Goal: Task Accomplishment & Management: Manage account settings

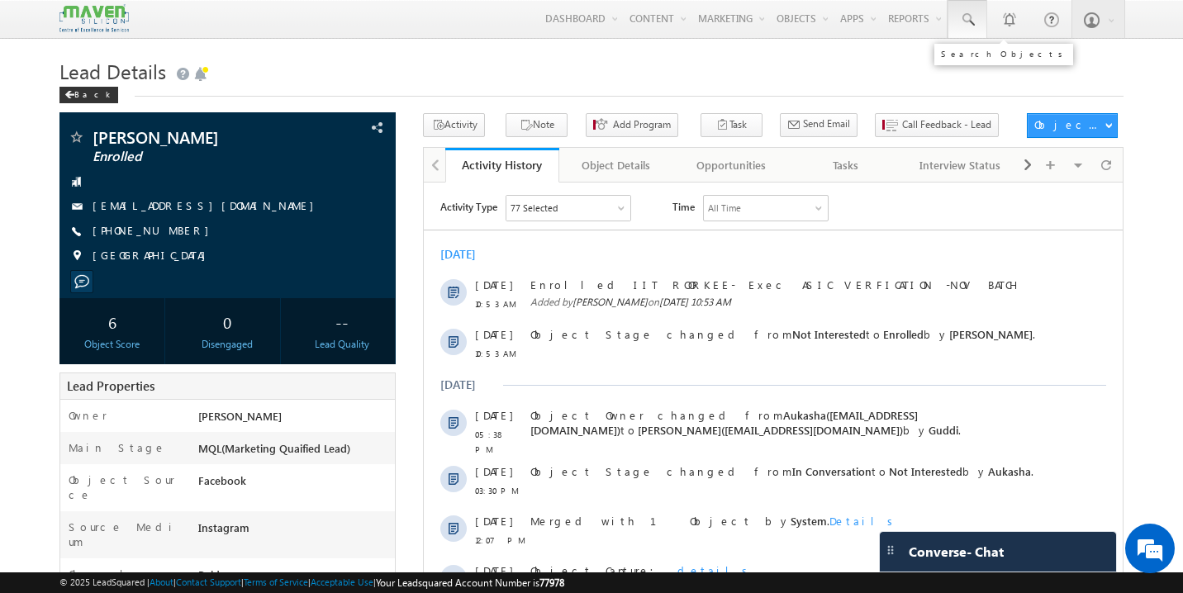
click at [964, 13] on span at bounding box center [967, 20] width 17 height 17
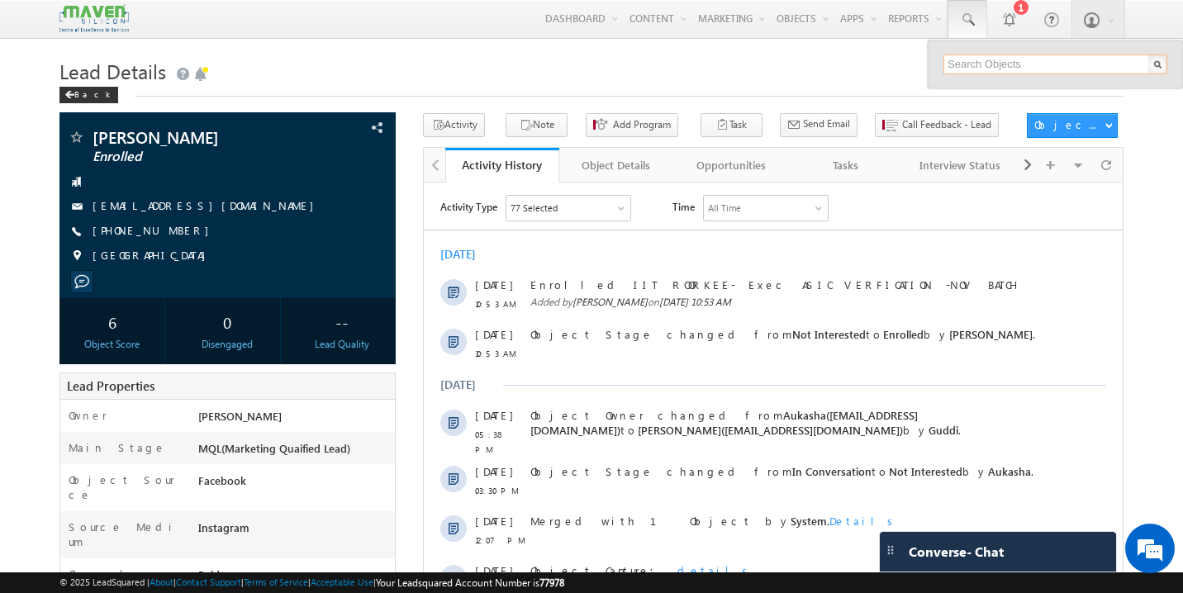
click at [983, 59] on input "text" at bounding box center [1056, 65] width 224 height 20
paste input "thanush7kumar@gmail.com"
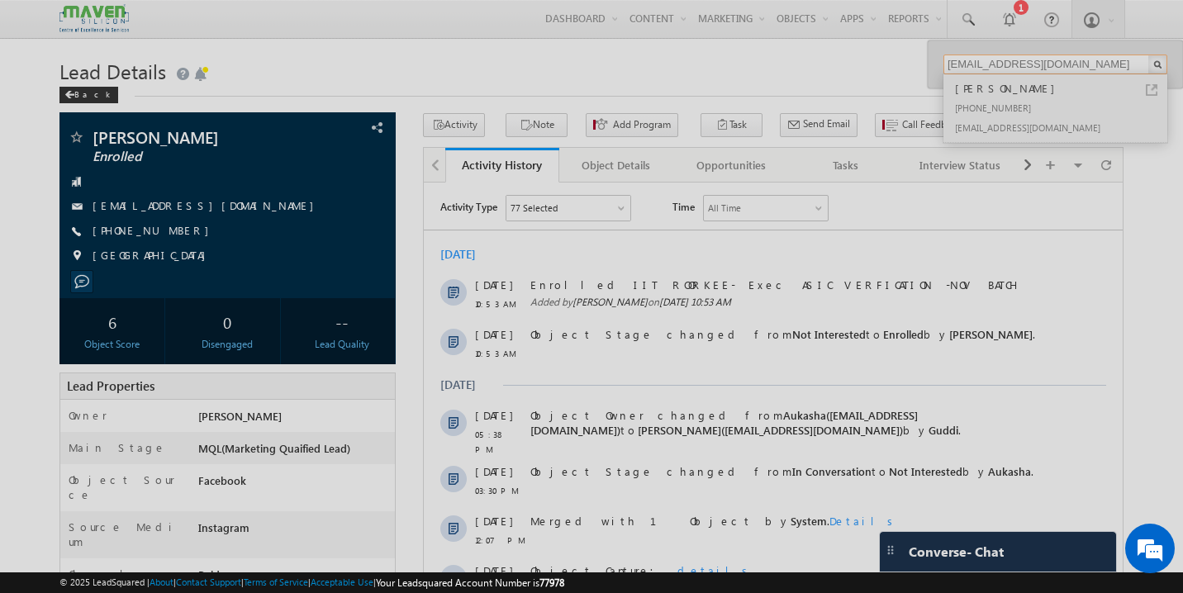
type input "[EMAIL_ADDRESS][DOMAIN_NAME]"
click at [987, 100] on div at bounding box center [591, 296] width 1183 height 593
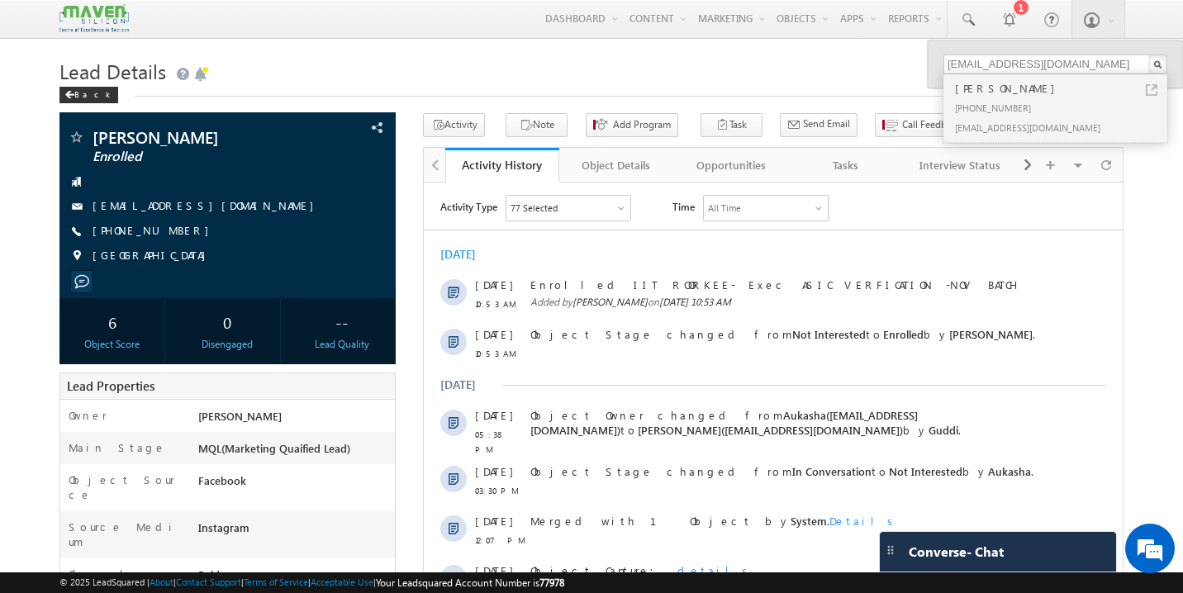
click at [987, 100] on div "[PHONE_NUMBER]" at bounding box center [1062, 108] width 221 height 20
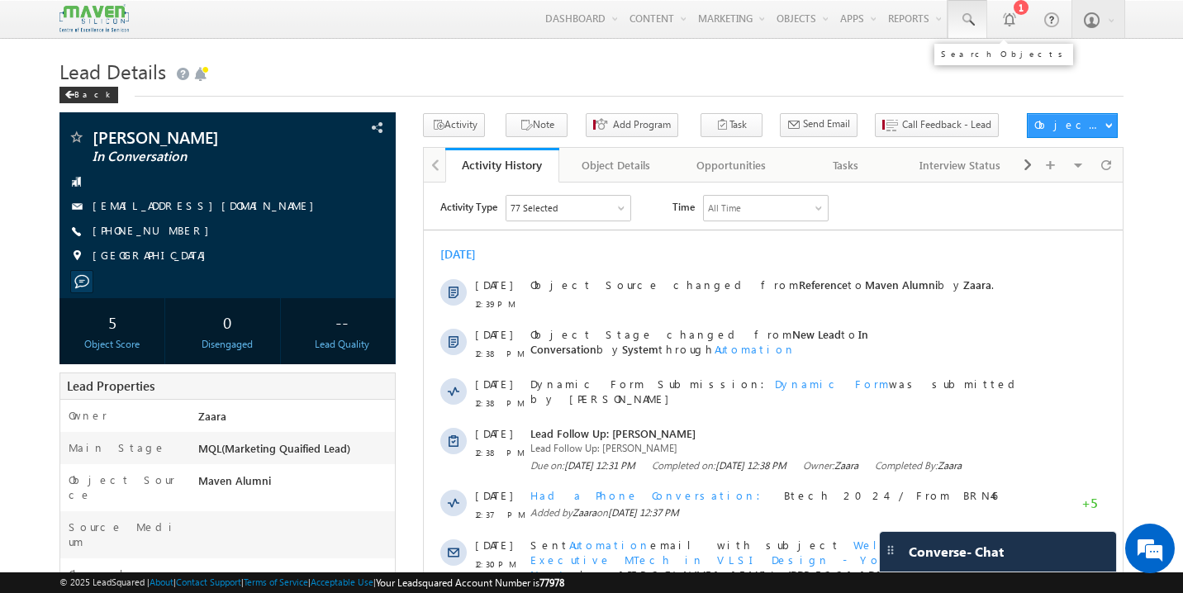
click at [969, 20] on span at bounding box center [967, 20] width 17 height 17
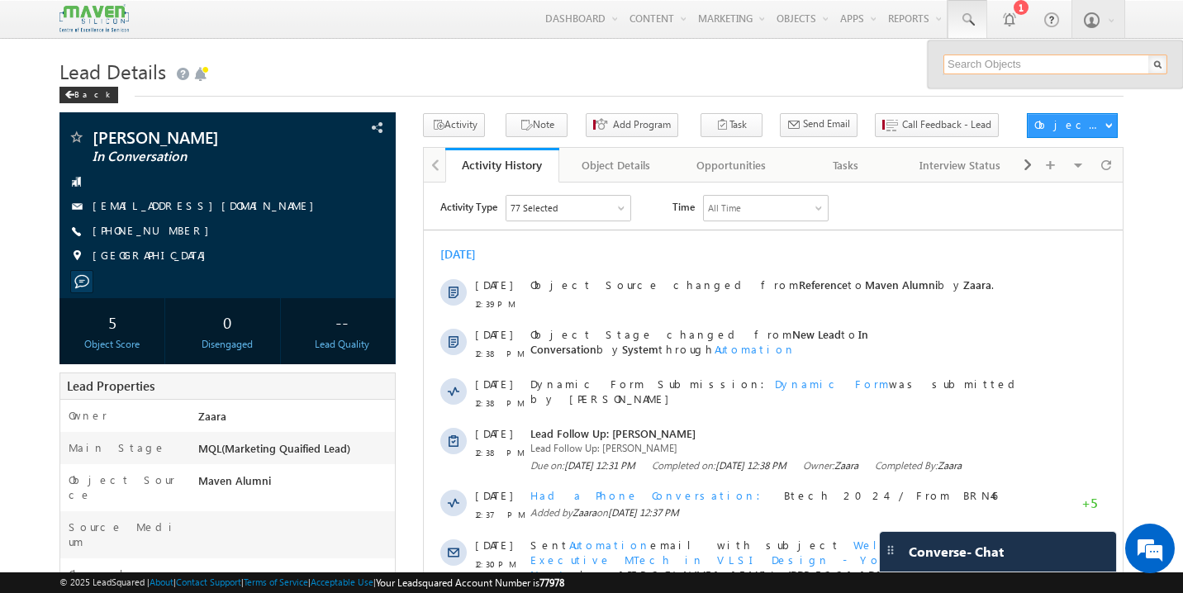
click at [987, 64] on input "text" at bounding box center [1056, 65] width 224 height 20
paste input "adithyasubrahmanya02@gmail.com"
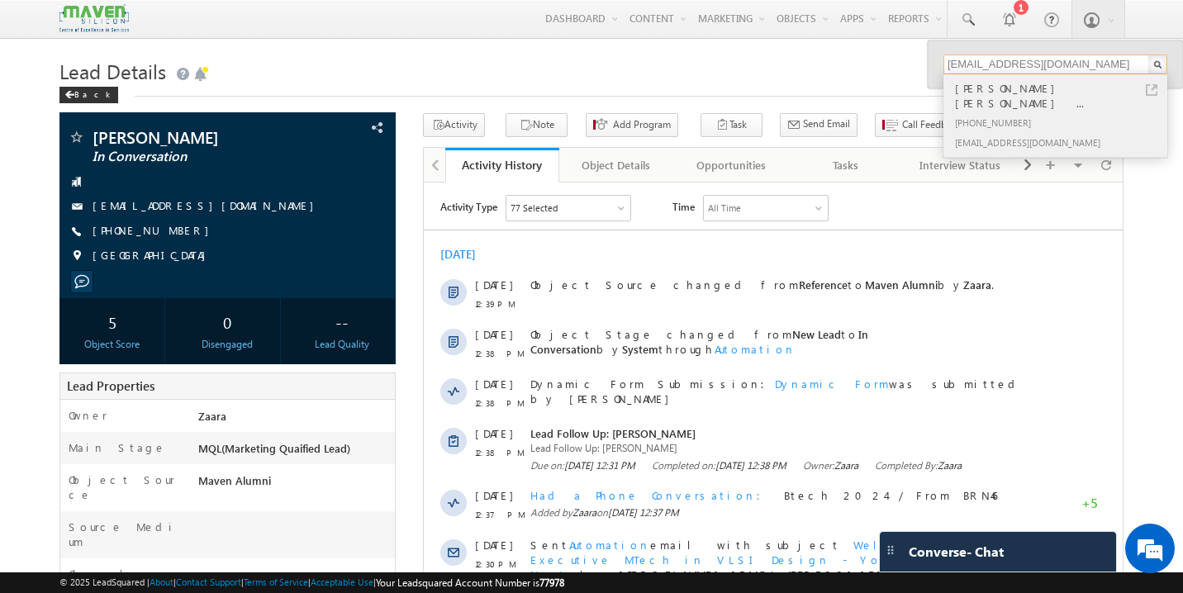
type input "adithyasubrahmanya02@gmail.com"
click at [979, 112] on div "+91-6238240761" at bounding box center [1062, 122] width 221 height 20
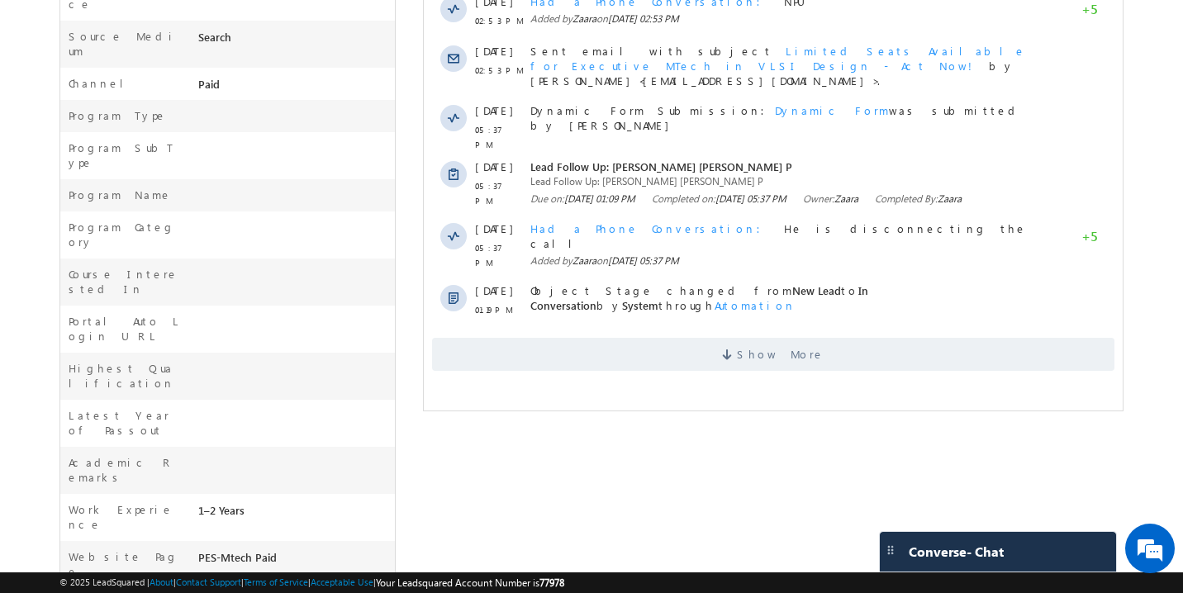
scroll to position [506, 0]
click at [816, 344] on span "Show More" at bounding box center [773, 352] width 683 height 33
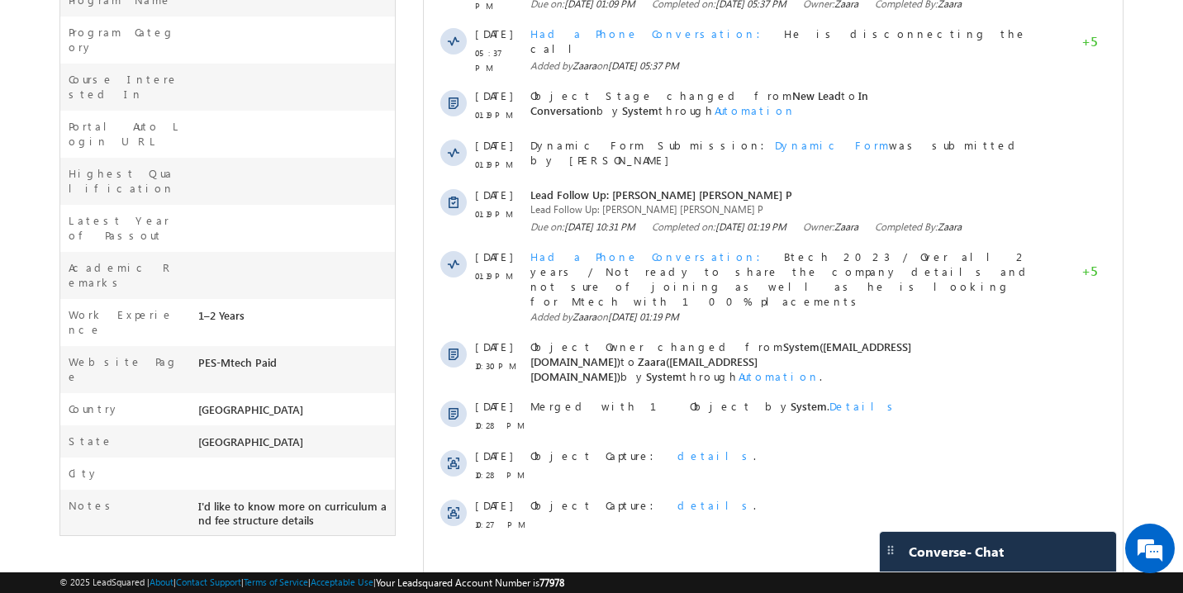
scroll to position [729, 0]
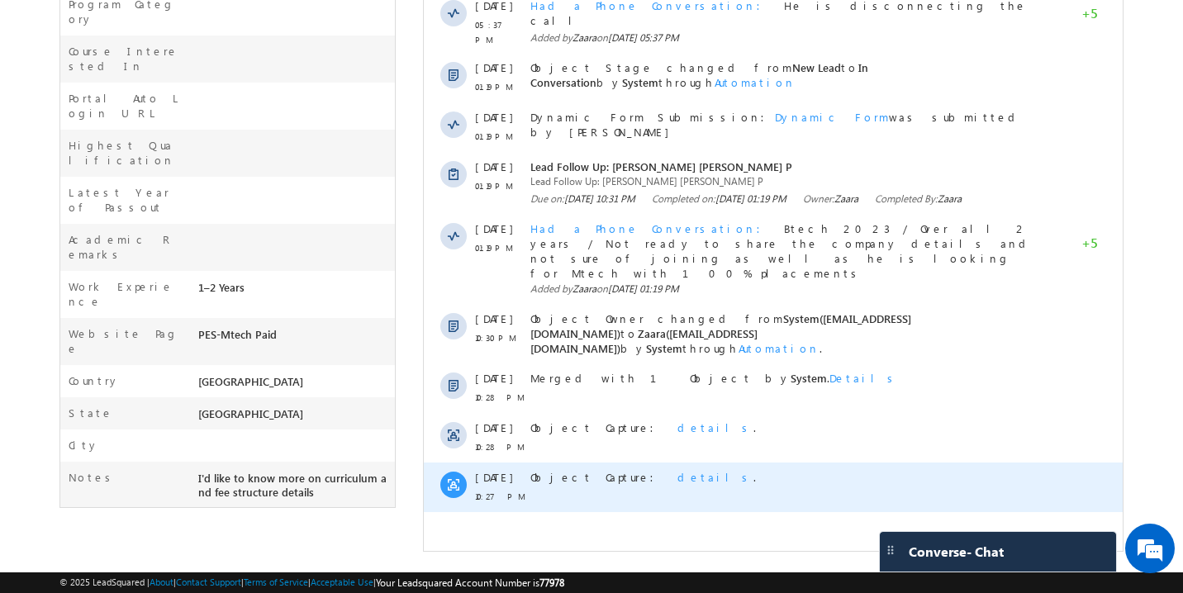
click at [678, 470] on span "details" at bounding box center [716, 477] width 76 height 14
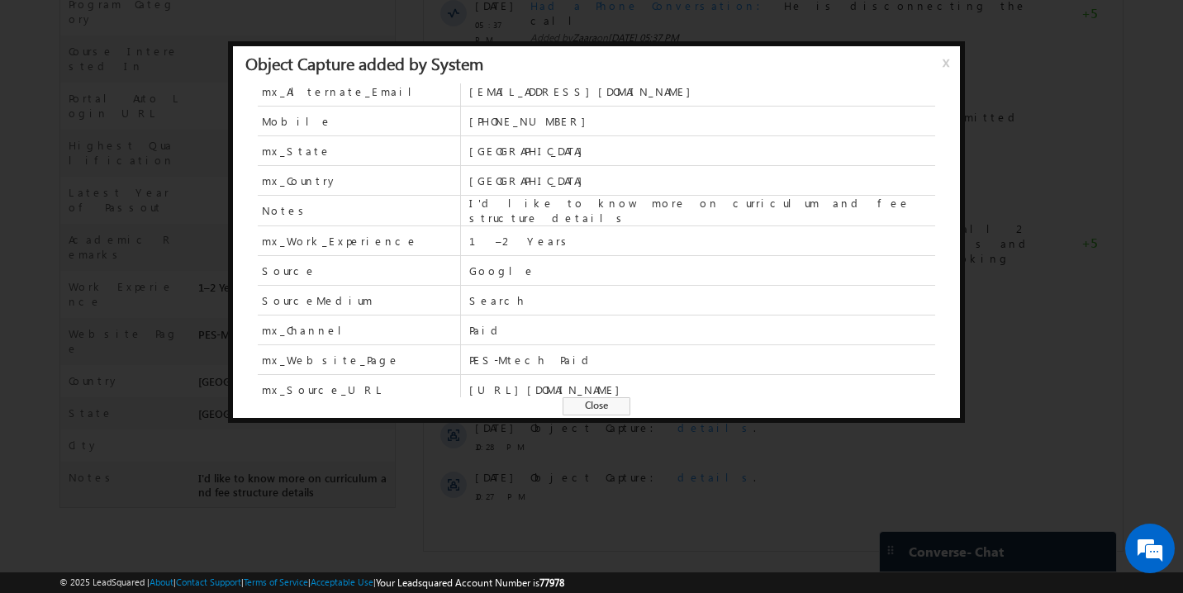
scroll to position [72, 0]
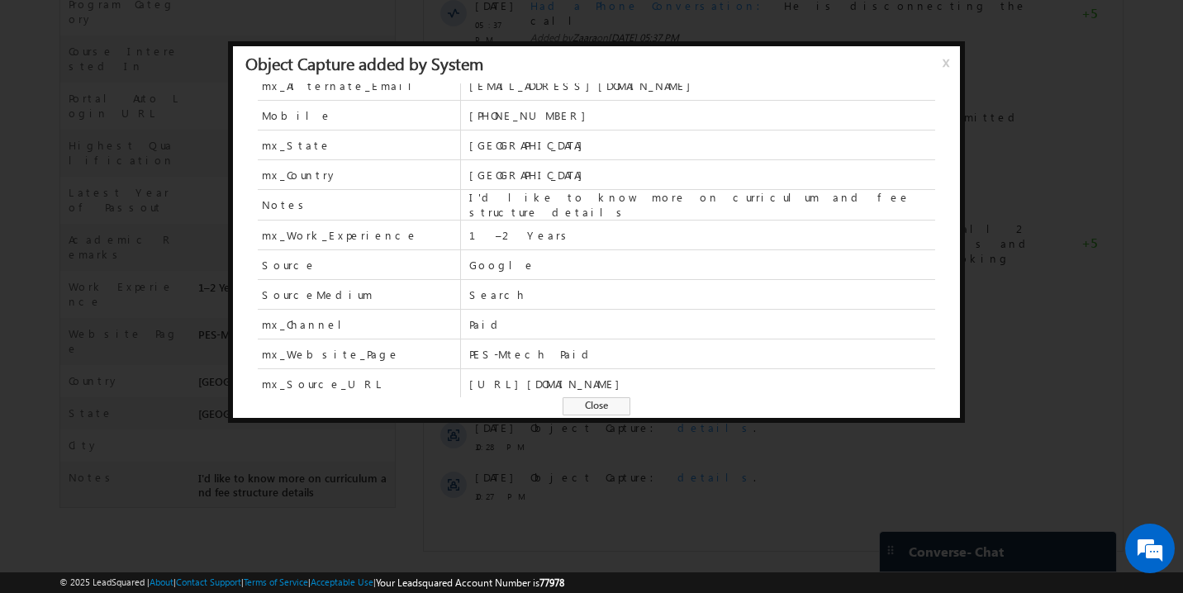
click at [592, 396] on span "https://www.maven-silicon.com/mtech-in-vlsidesign/#contact-us" at bounding box center [702, 383] width 466 height 29
click at [592, 402] on span "Close" at bounding box center [597, 406] width 68 height 18
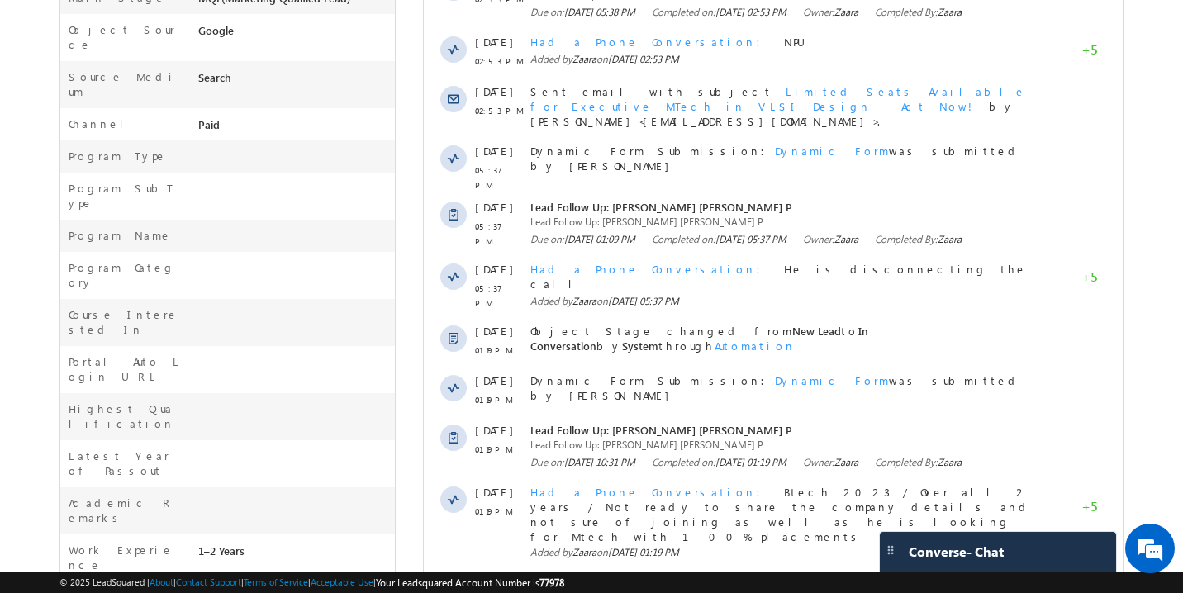
scroll to position [0, 0]
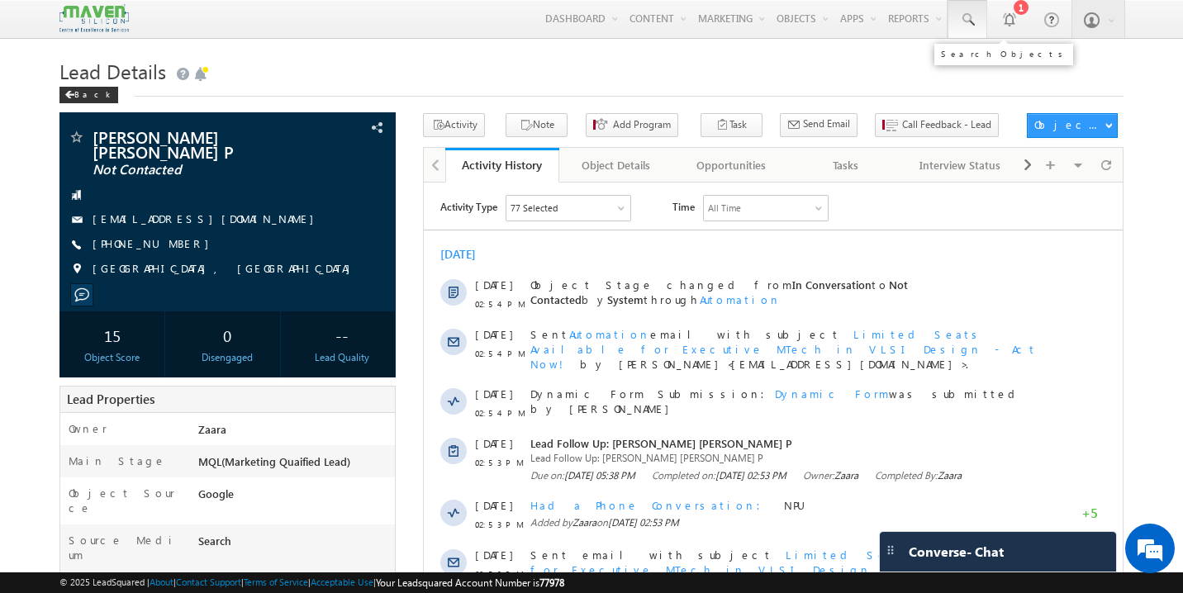
click at [973, 19] on span at bounding box center [967, 20] width 17 height 17
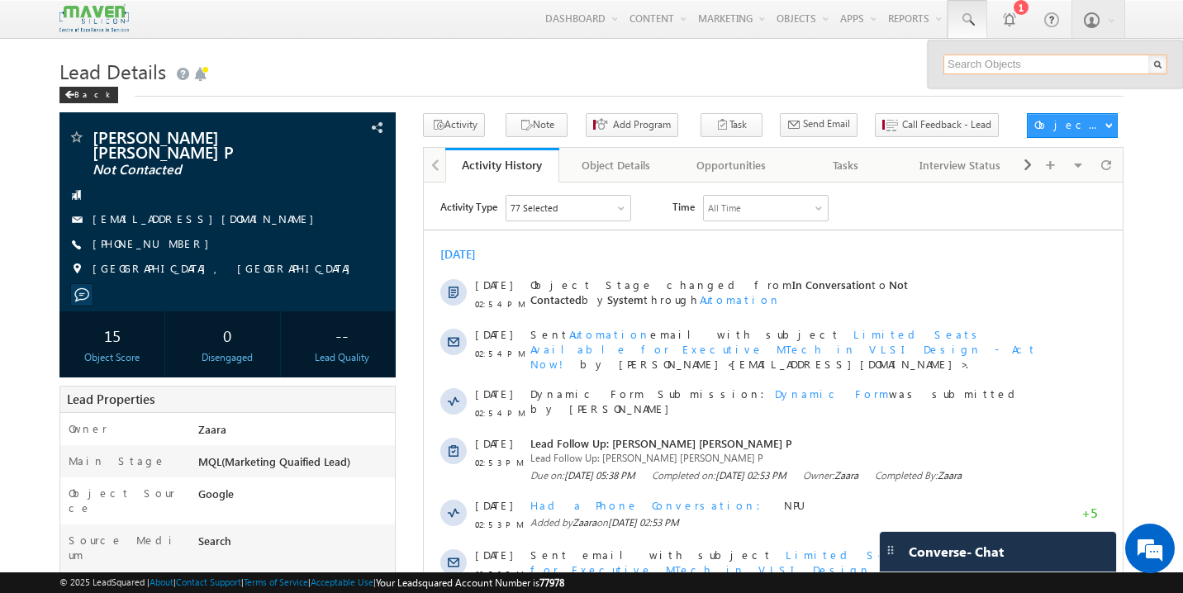
click at [977, 69] on input "text" at bounding box center [1056, 65] width 224 height 20
paste input "vinayaknaik1104@gmail.com"
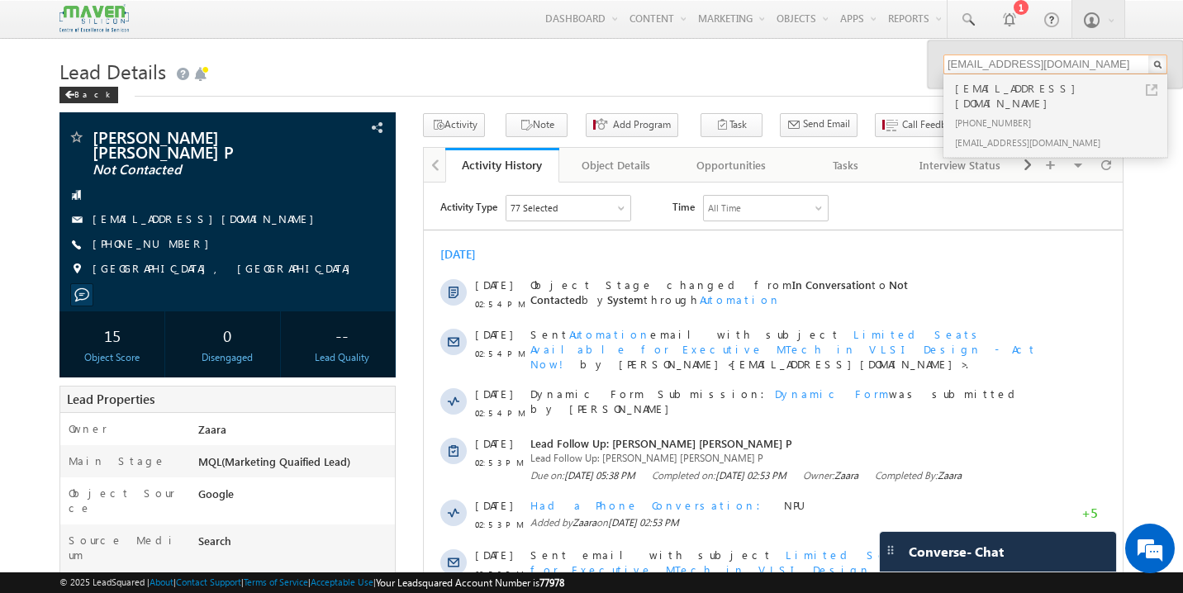
type input "vinayaknaik1104@gmail.com"
click at [989, 112] on div "+91-6363796258" at bounding box center [1062, 122] width 221 height 20
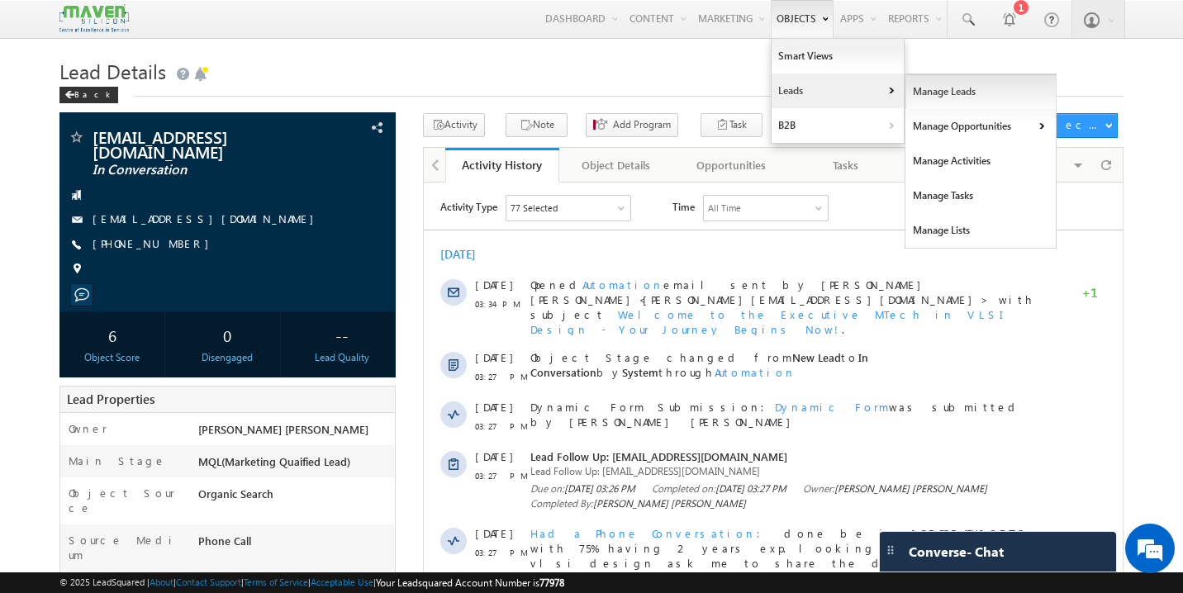
click at [928, 99] on link "Manage Leads" at bounding box center [981, 91] width 151 height 35
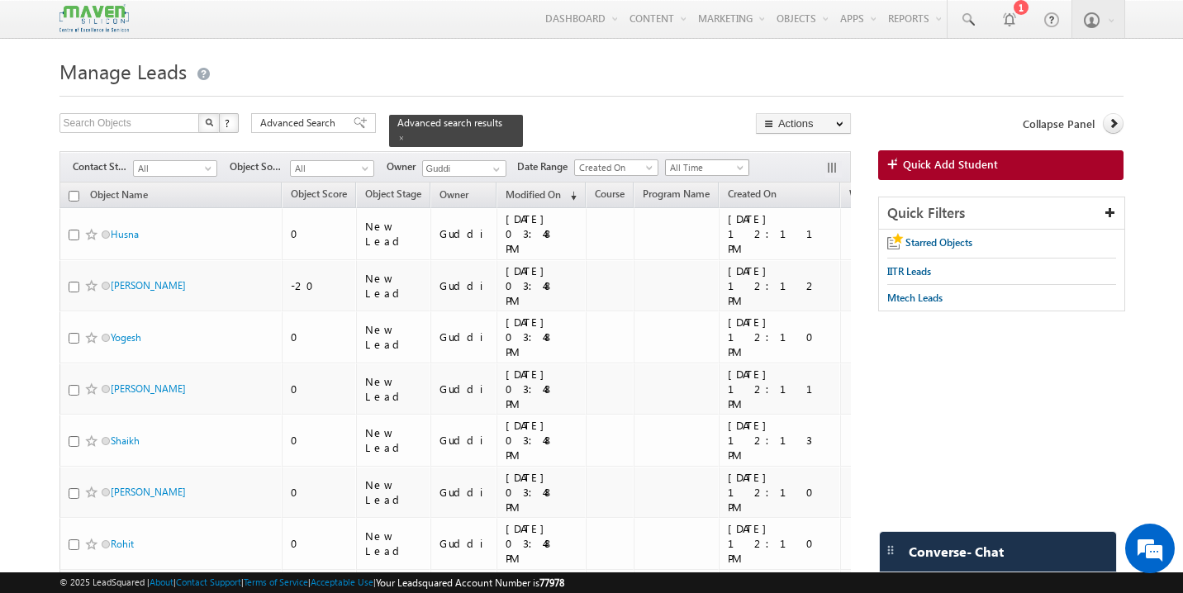
click at [724, 167] on link "All Time" at bounding box center [707, 167] width 84 height 17
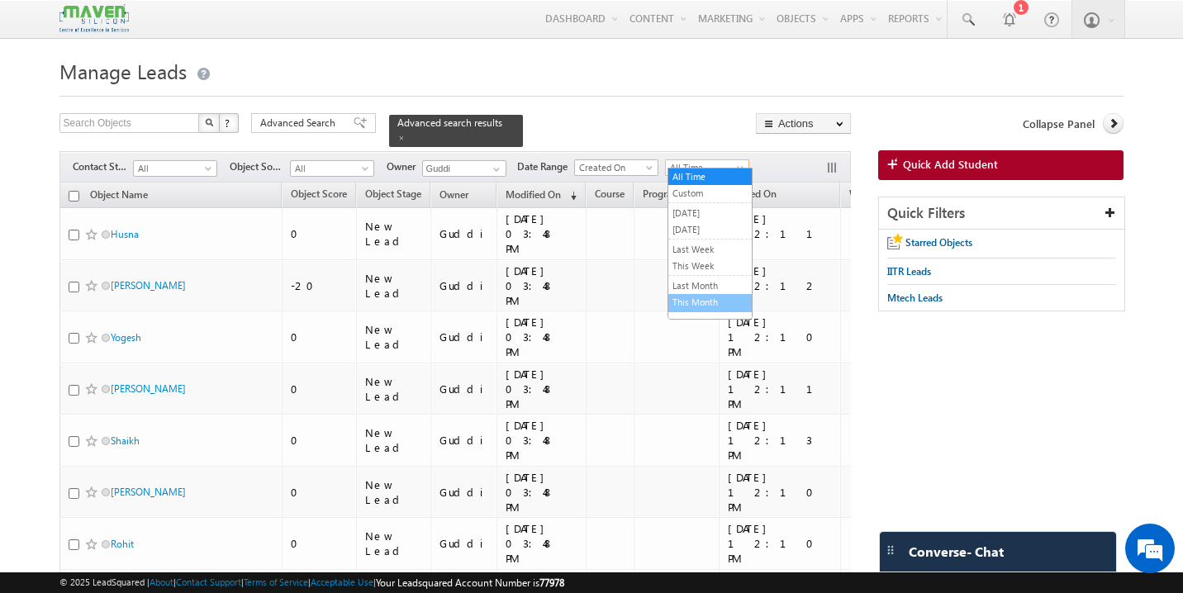
click at [702, 301] on link "This Month" at bounding box center [710, 302] width 83 height 15
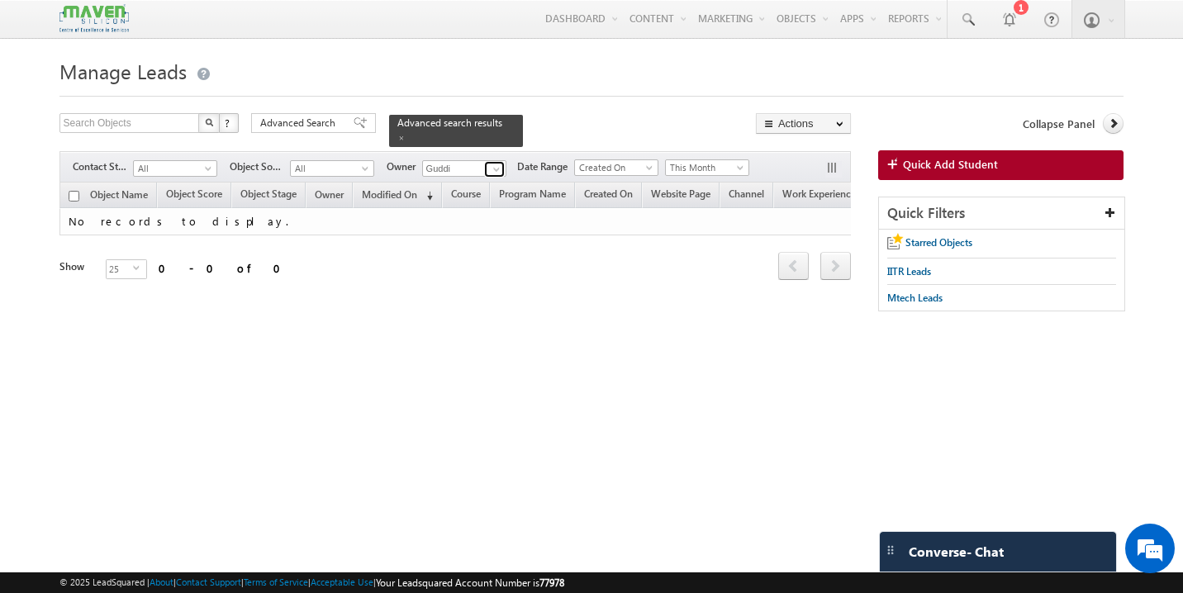
click at [487, 162] on link at bounding box center [494, 169] width 21 height 17
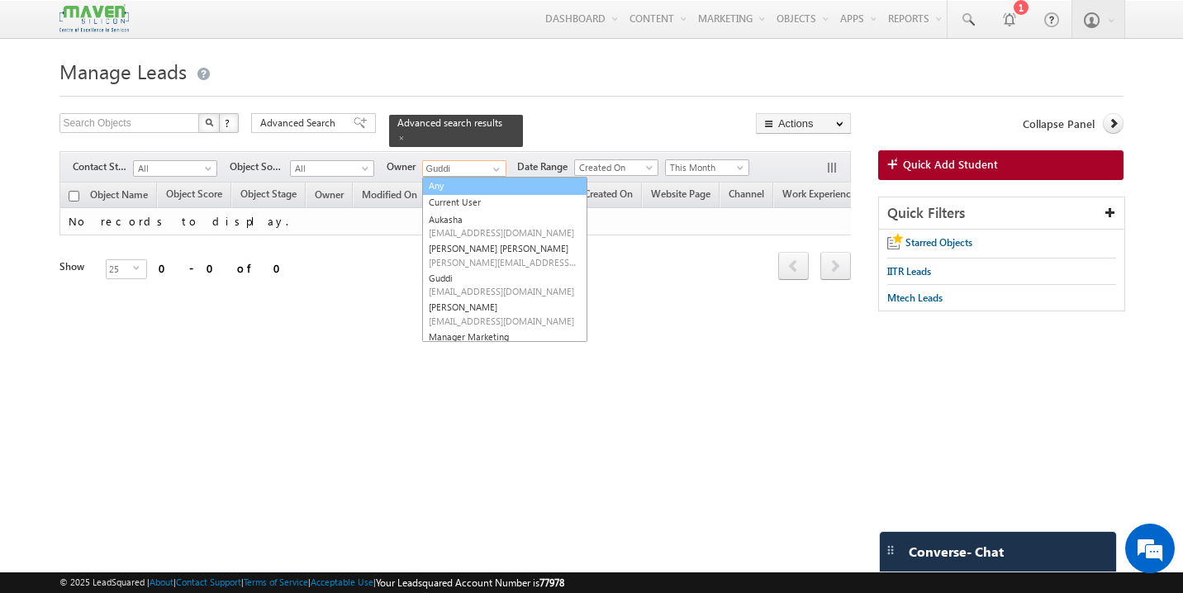
click at [464, 179] on link "Any" at bounding box center [504, 186] width 165 height 19
type input "Any"
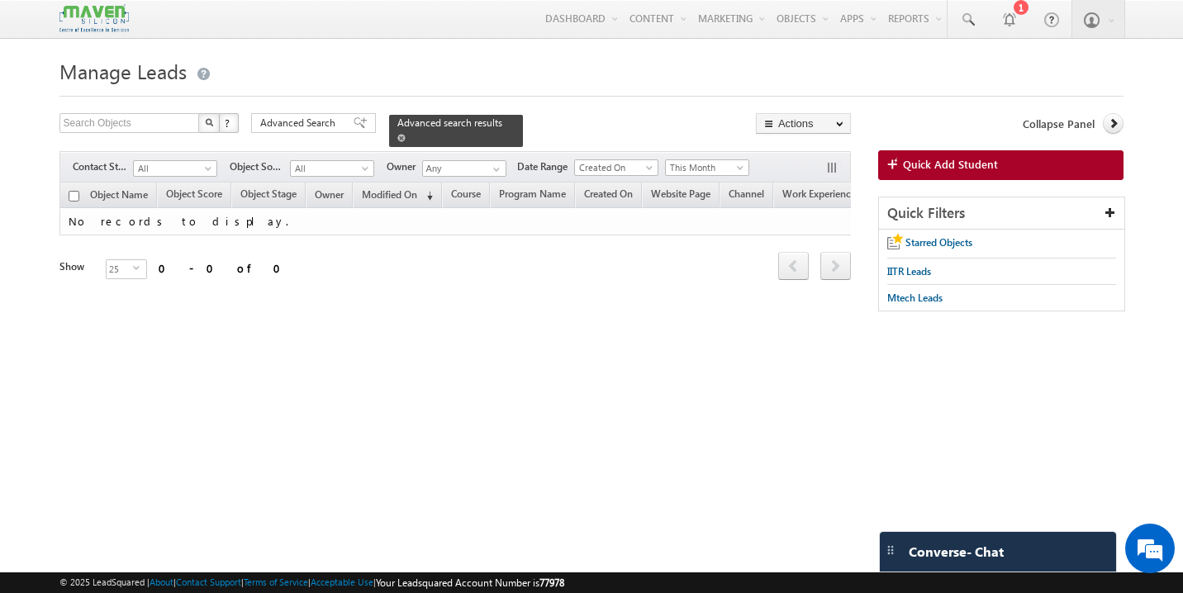
click at [492, 123] on div "Advanced search results" at bounding box center [456, 131] width 134 height 32
click at [917, 274] on span "IITR Leads" at bounding box center [910, 271] width 44 height 12
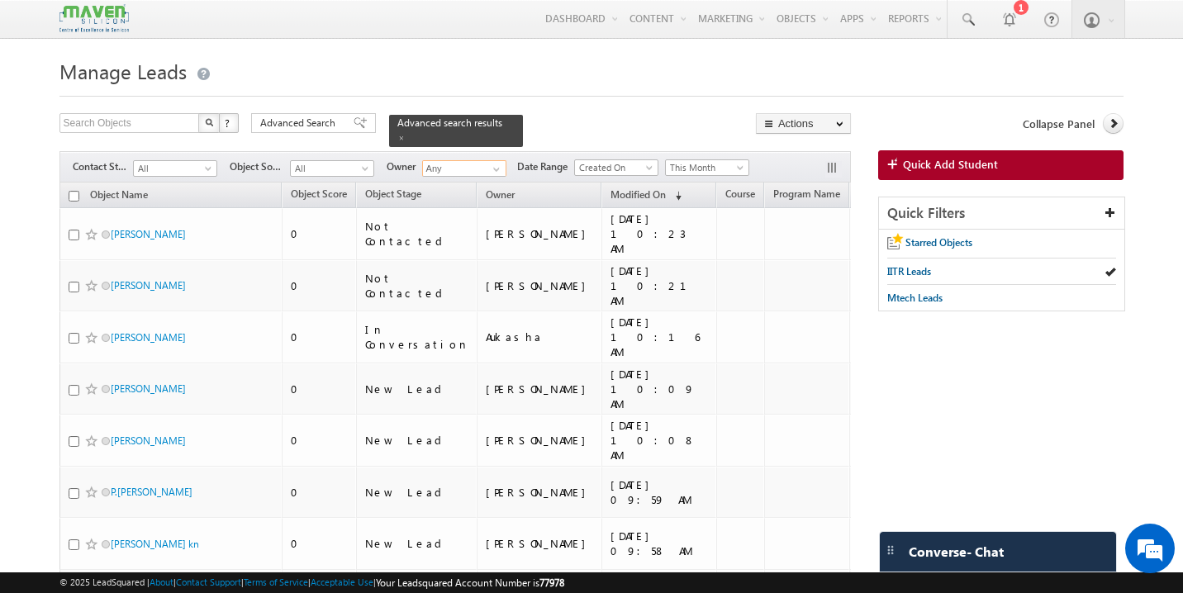
click at [459, 165] on input "Any" at bounding box center [464, 168] width 84 height 17
click at [496, 163] on span at bounding box center [496, 169] width 13 height 13
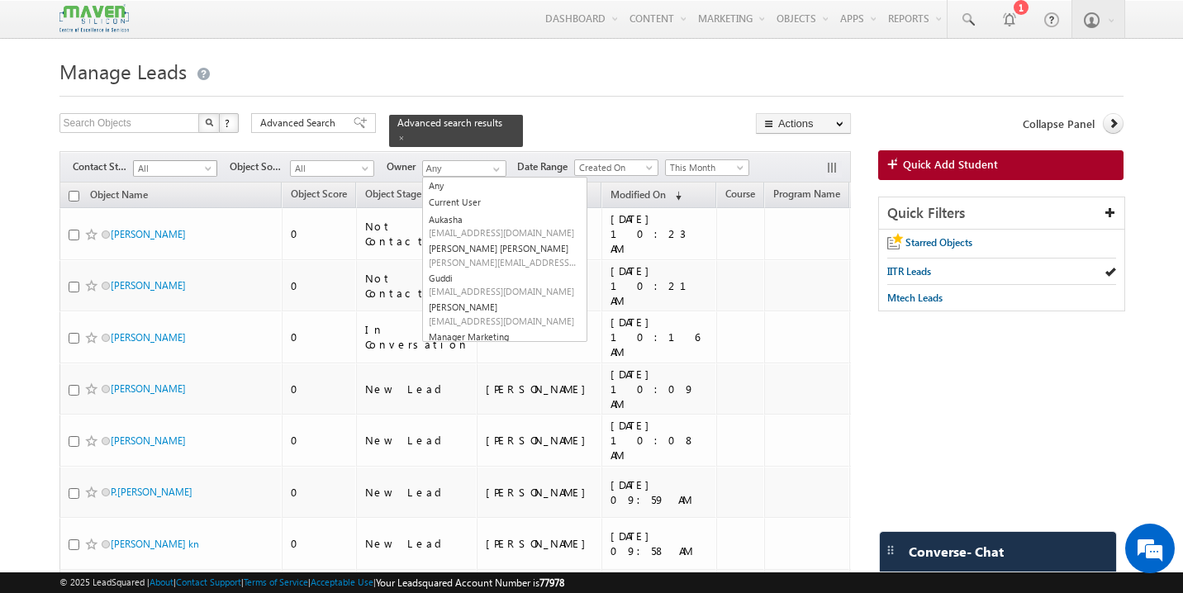
click at [164, 161] on span "All" at bounding box center [173, 168] width 79 height 15
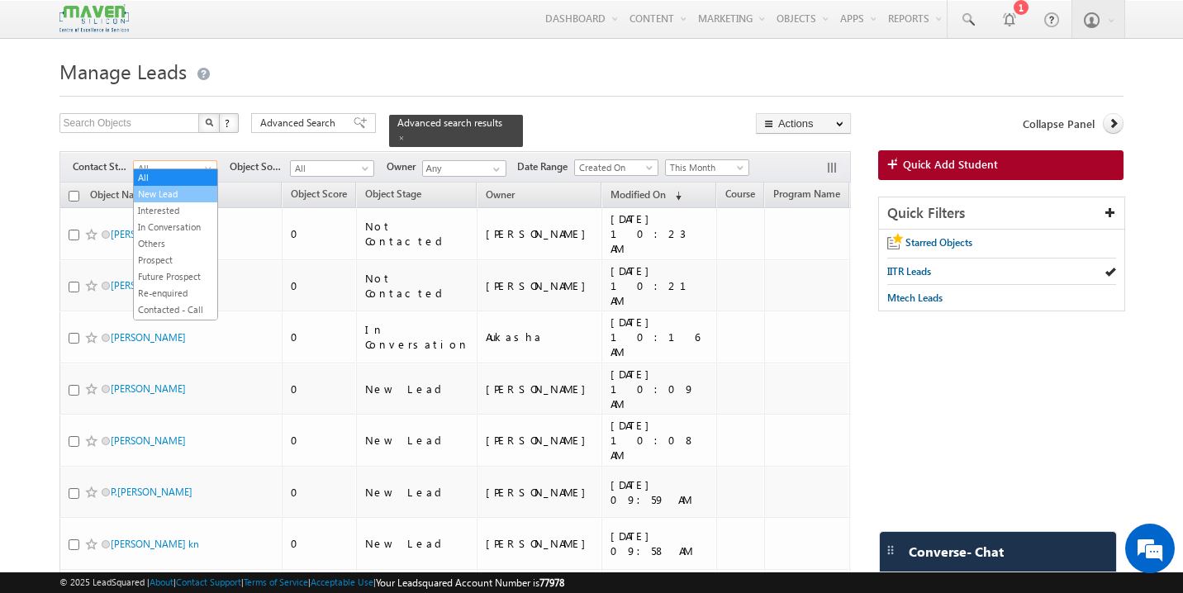
click at [162, 191] on link "New Lead" at bounding box center [175, 194] width 83 height 15
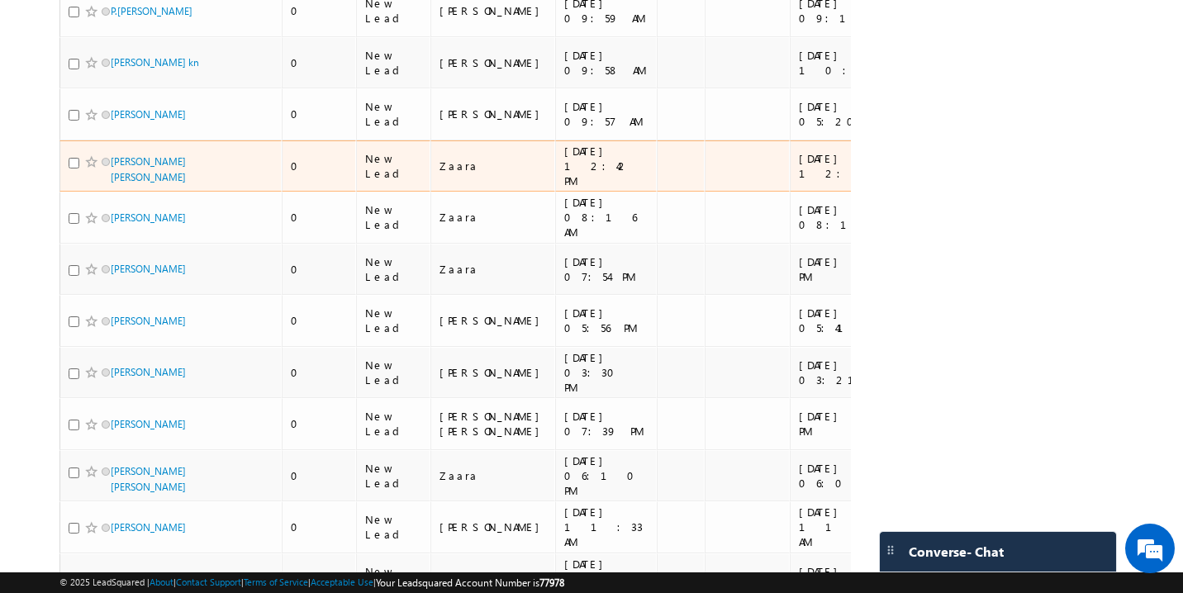
scroll to position [330, 0]
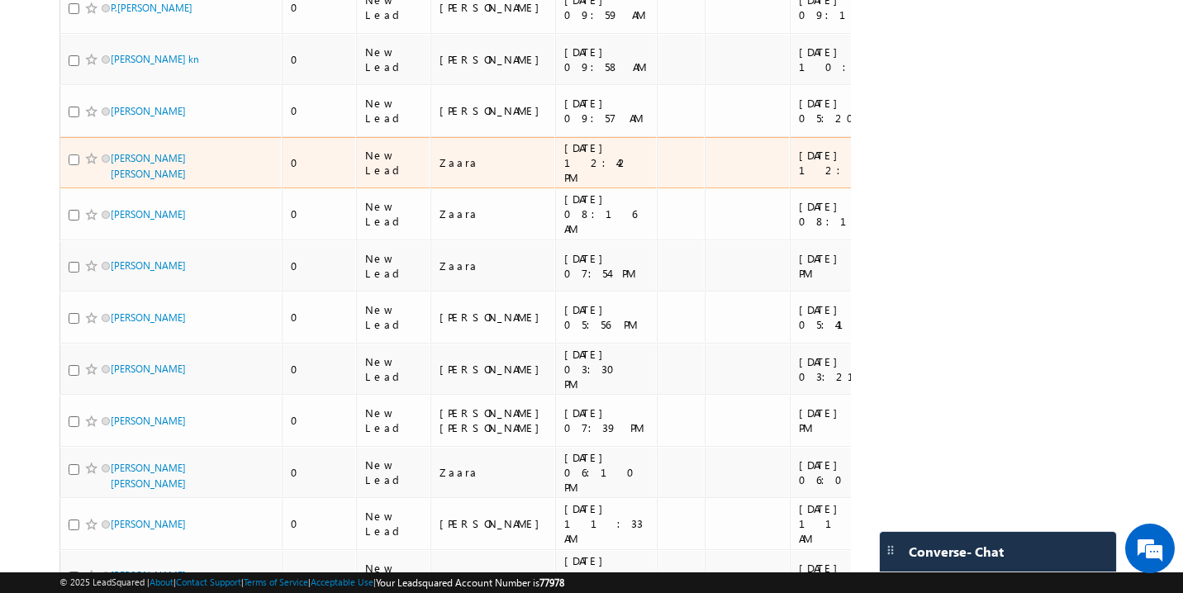
click at [74, 155] on input "checkbox" at bounding box center [74, 160] width 11 height 11
checkbox input "true"
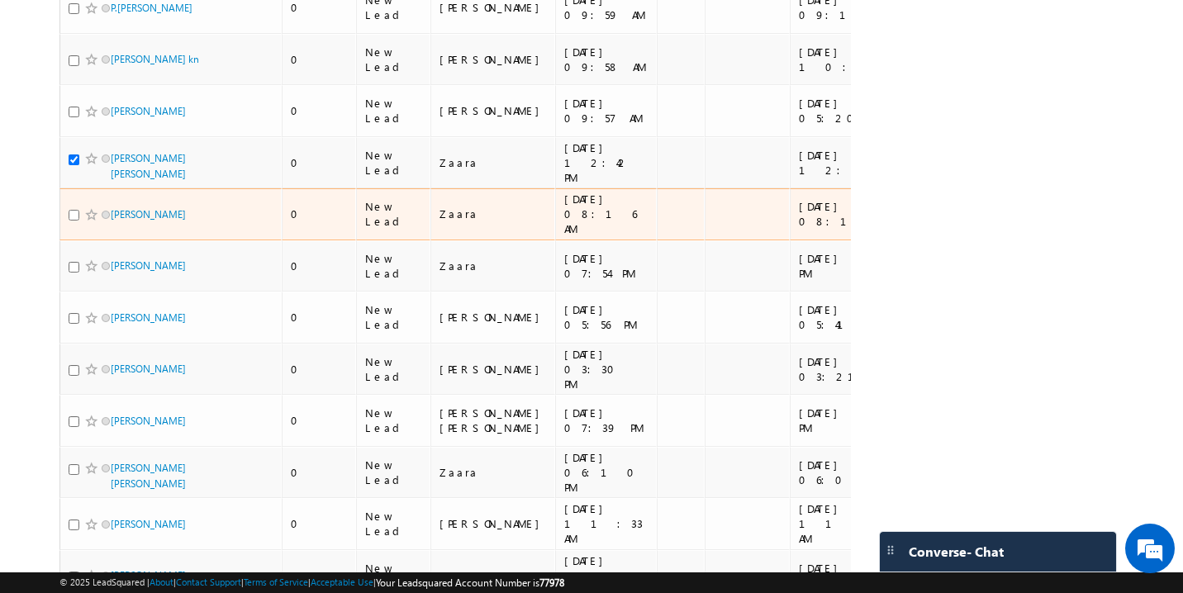
click at [74, 210] on input "checkbox" at bounding box center [74, 215] width 11 height 11
checkbox input "true"
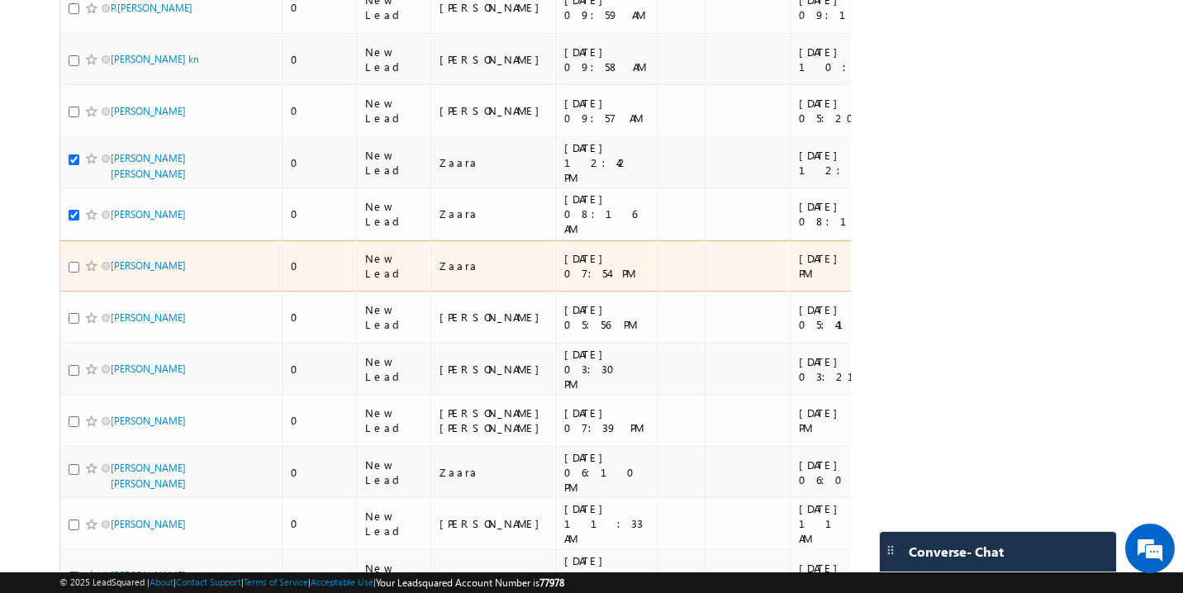
click at [72, 262] on input "checkbox" at bounding box center [74, 267] width 11 height 11
checkbox input "true"
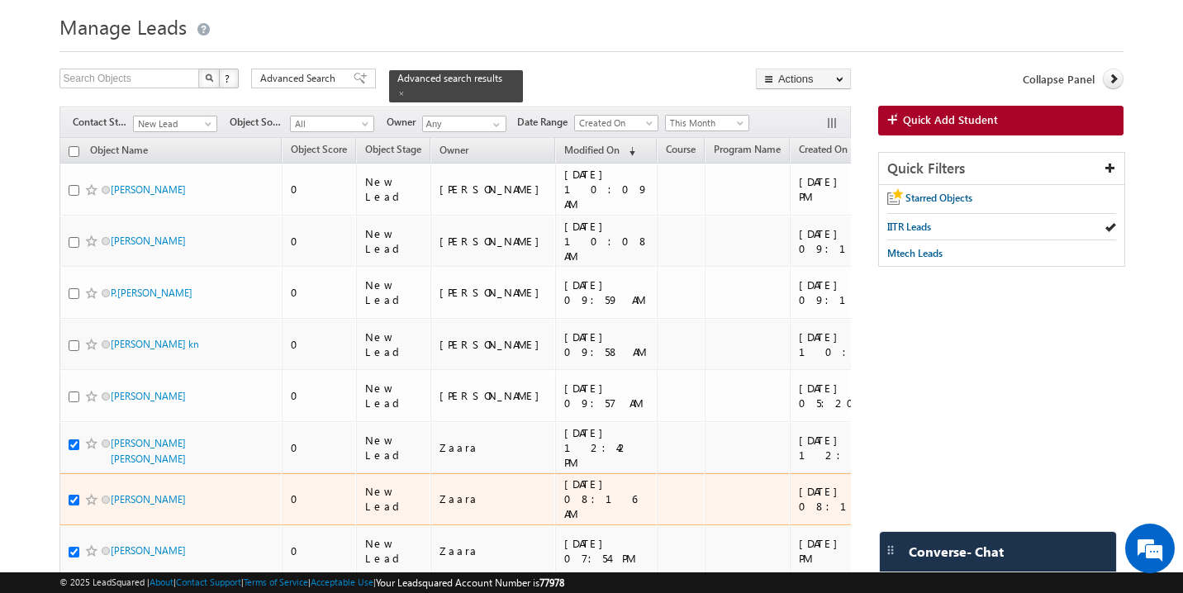
scroll to position [61, 0]
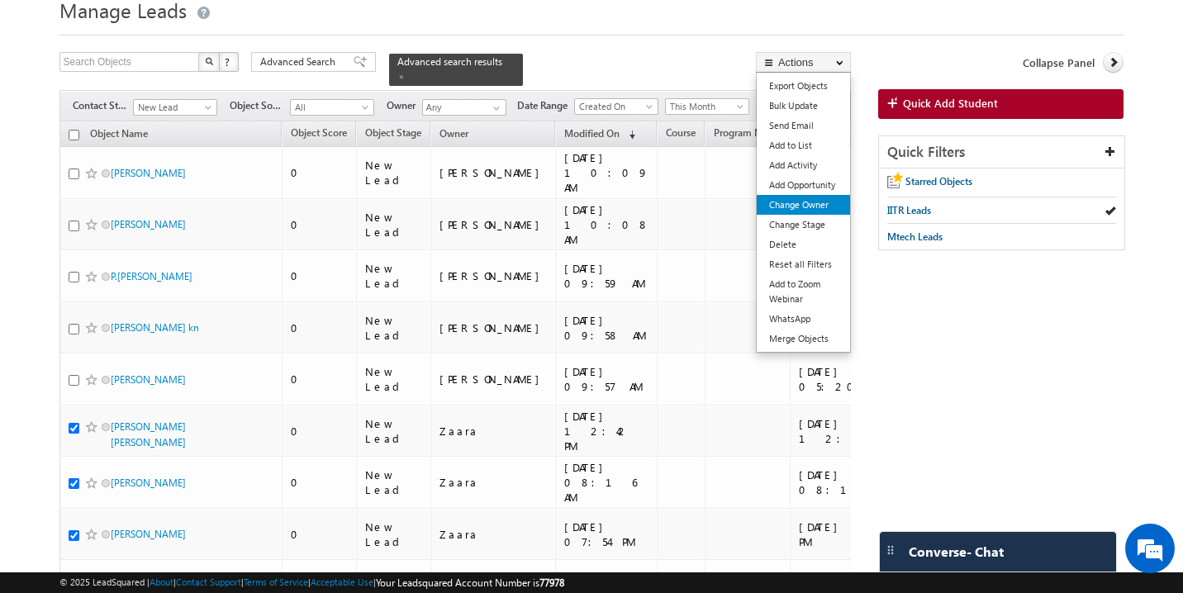
click at [816, 211] on link "Change Owner" at bounding box center [803, 205] width 93 height 20
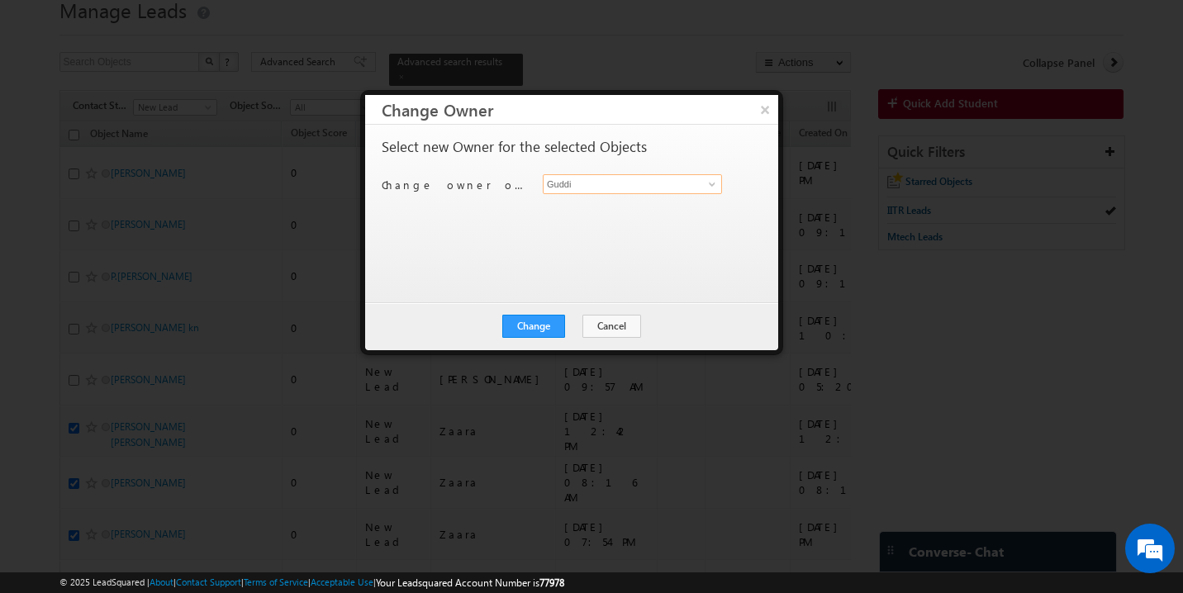
click at [593, 187] on input "Guddi" at bounding box center [632, 184] width 179 height 20
click at [569, 211] on span "[EMAIL_ADDRESS][DOMAIN_NAME]" at bounding box center [624, 217] width 149 height 12
type input "[PERSON_NAME]"
click at [561, 324] on button "Change" at bounding box center [533, 326] width 63 height 23
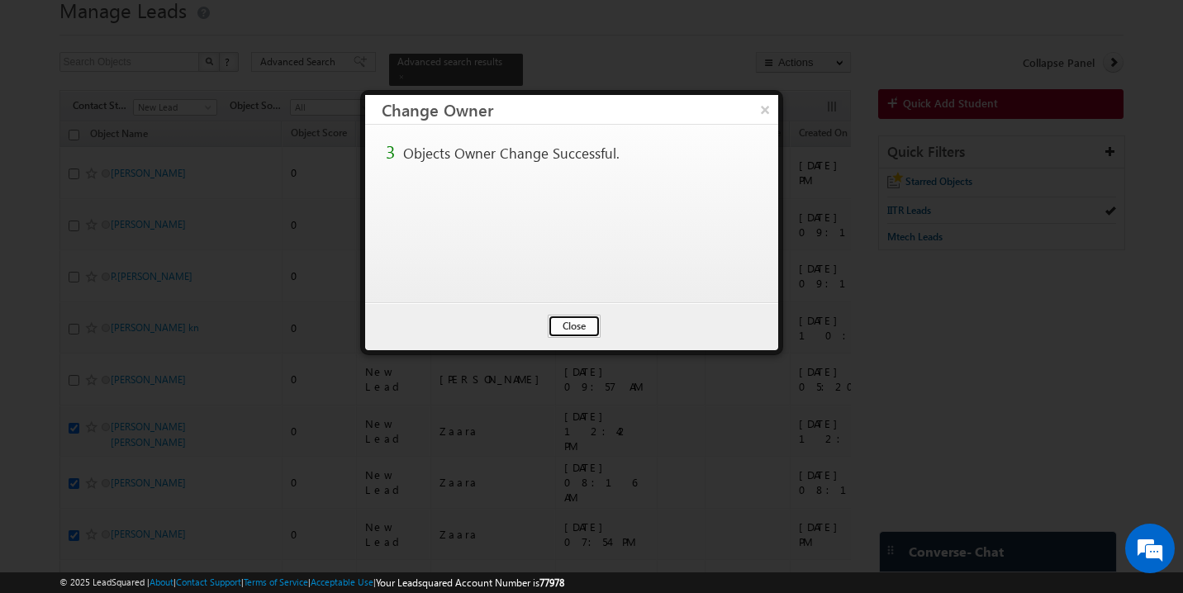
click at [573, 318] on button "Close" at bounding box center [574, 326] width 53 height 23
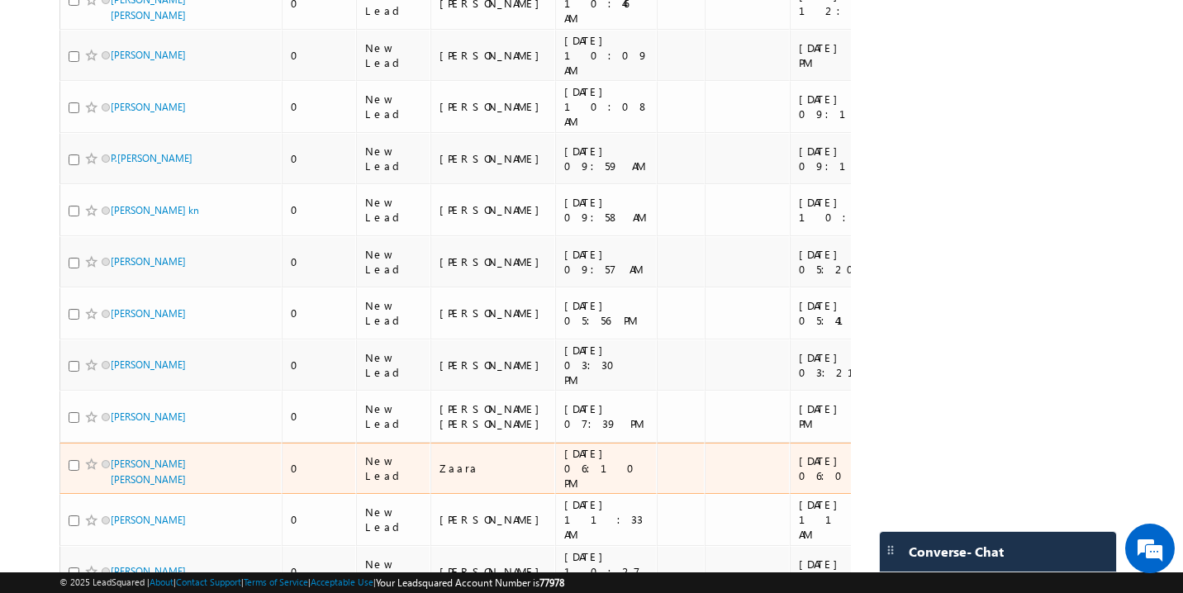
scroll to position [393, 0]
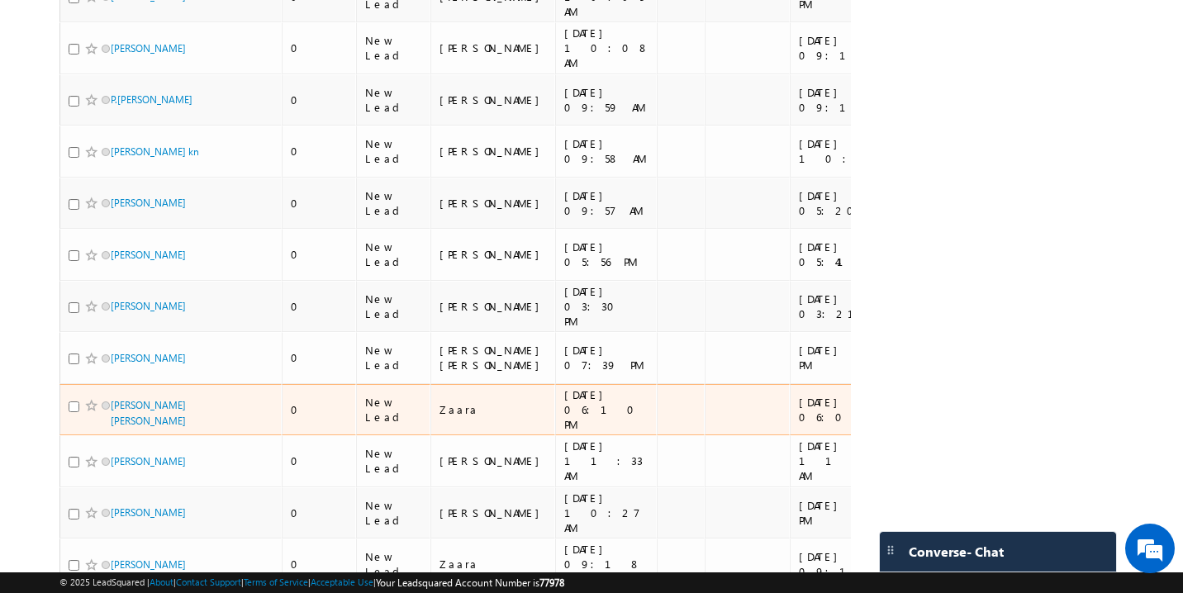
click at [74, 402] on input "checkbox" at bounding box center [74, 407] width 11 height 11
checkbox input "true"
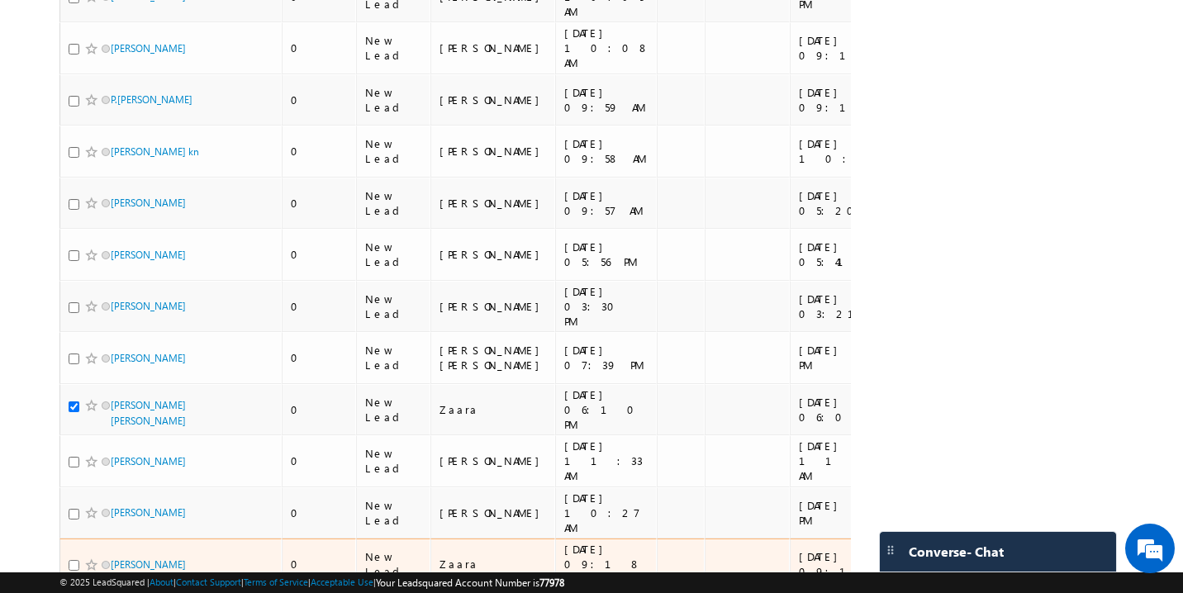
click at [71, 560] on input "checkbox" at bounding box center [74, 565] width 11 height 11
checkbox input "true"
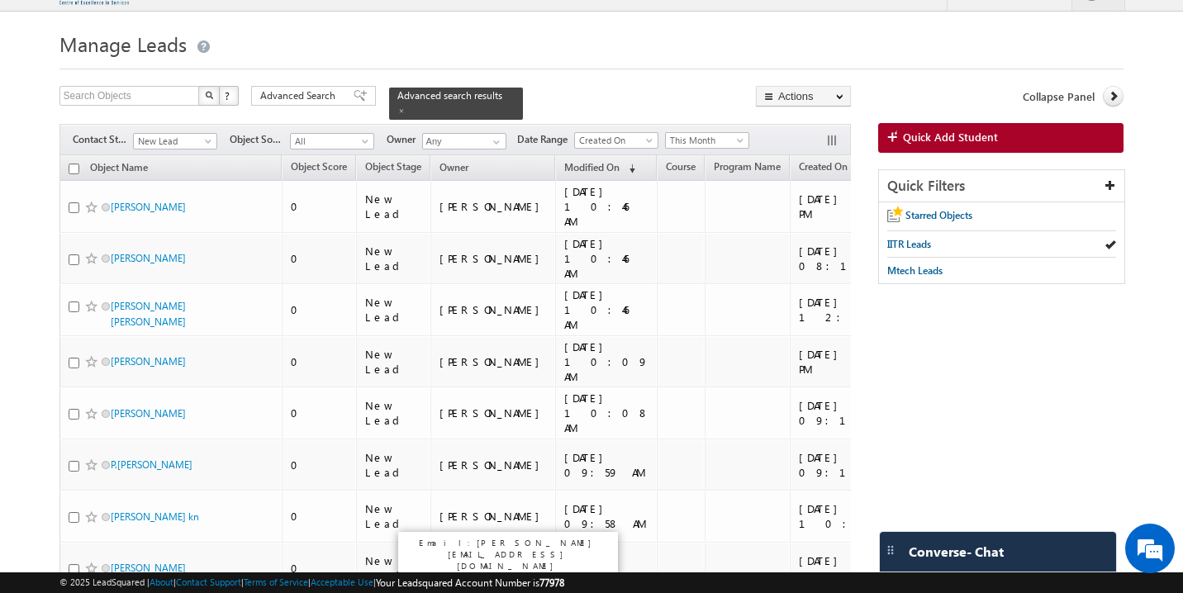
scroll to position [0, 0]
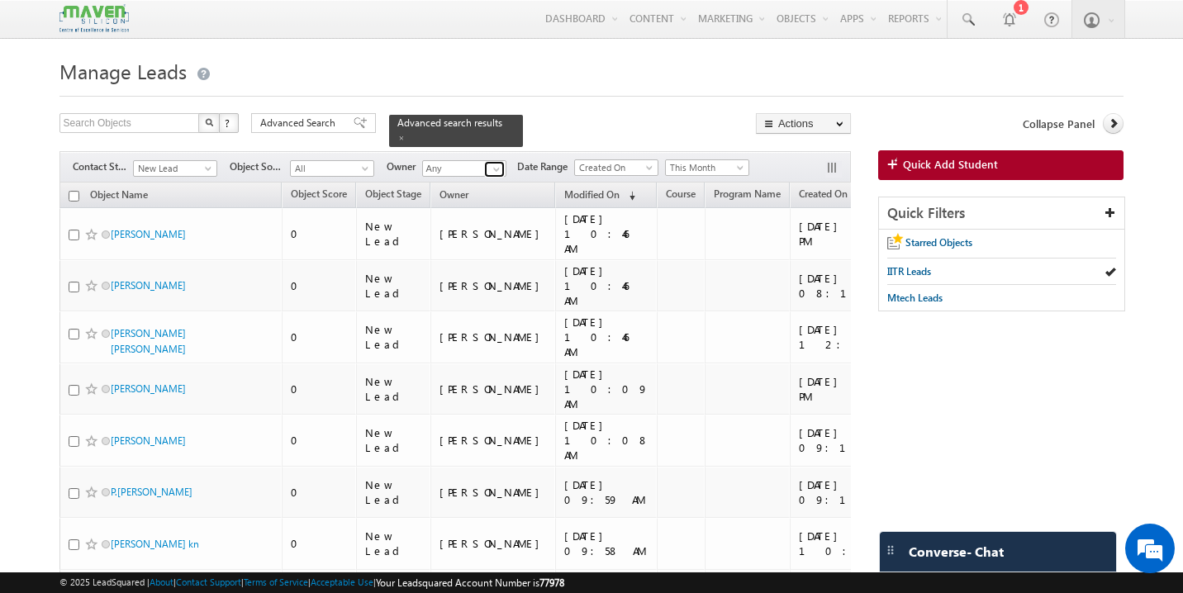
click at [497, 168] on link at bounding box center [494, 169] width 21 height 17
click at [459, 195] on span "[EMAIL_ADDRESS][DOMAIN_NAME]" at bounding box center [503, 199] width 149 height 12
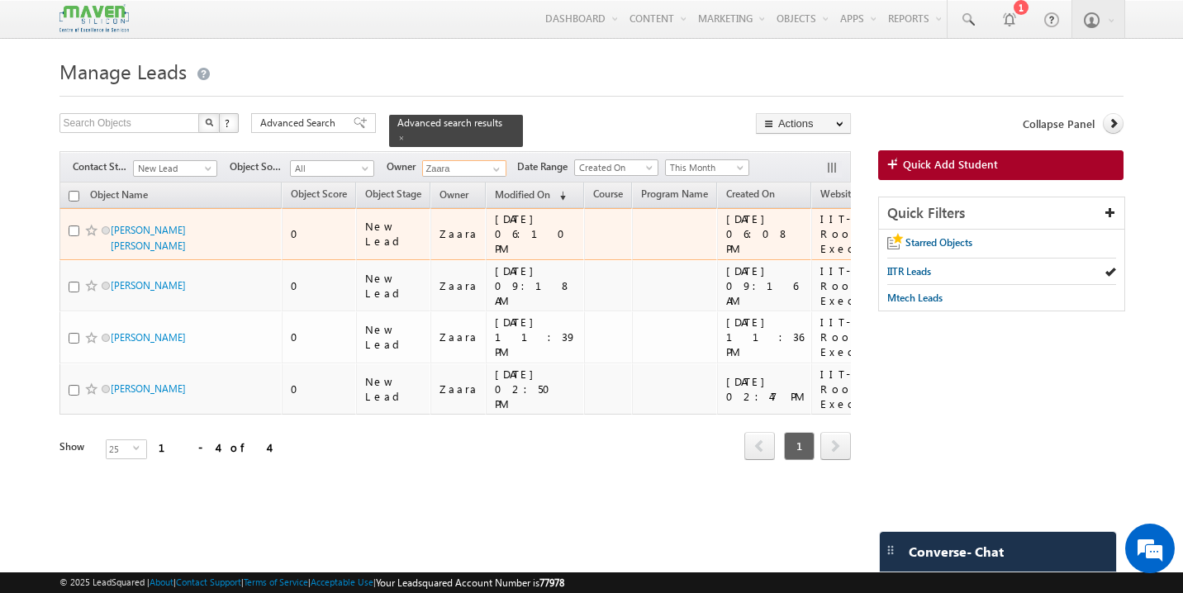
type input "Zaara"
click at [72, 226] on input "checkbox" at bounding box center [74, 231] width 11 height 11
checkbox input "true"
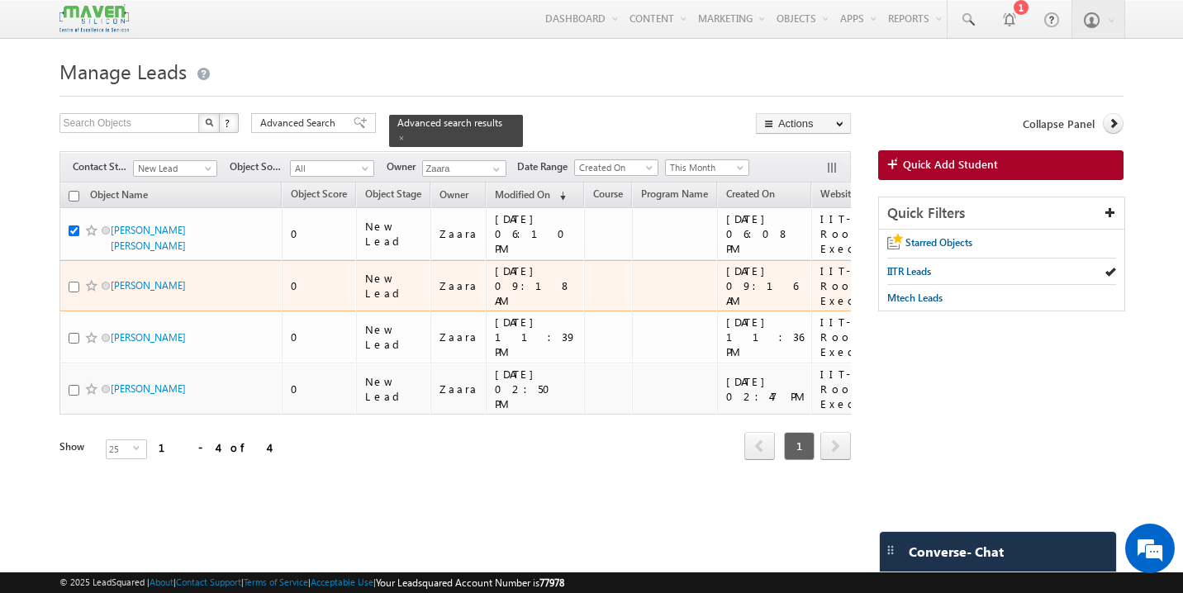
click at [72, 282] on input "checkbox" at bounding box center [74, 287] width 11 height 11
checkbox input "true"
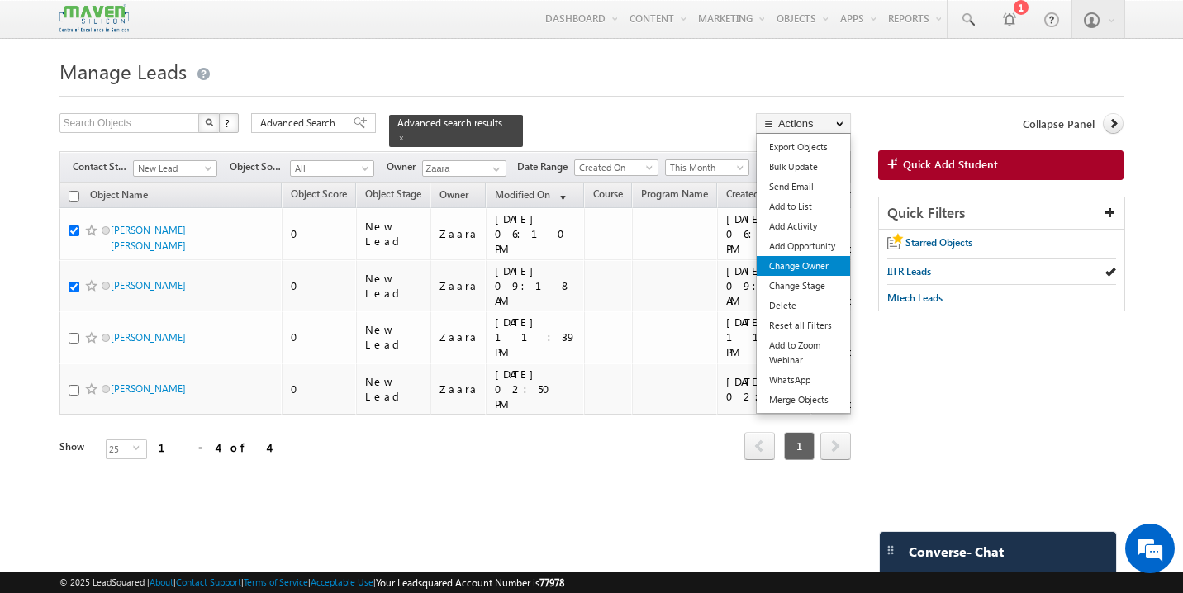
click at [799, 270] on link "Change Owner" at bounding box center [803, 266] width 93 height 20
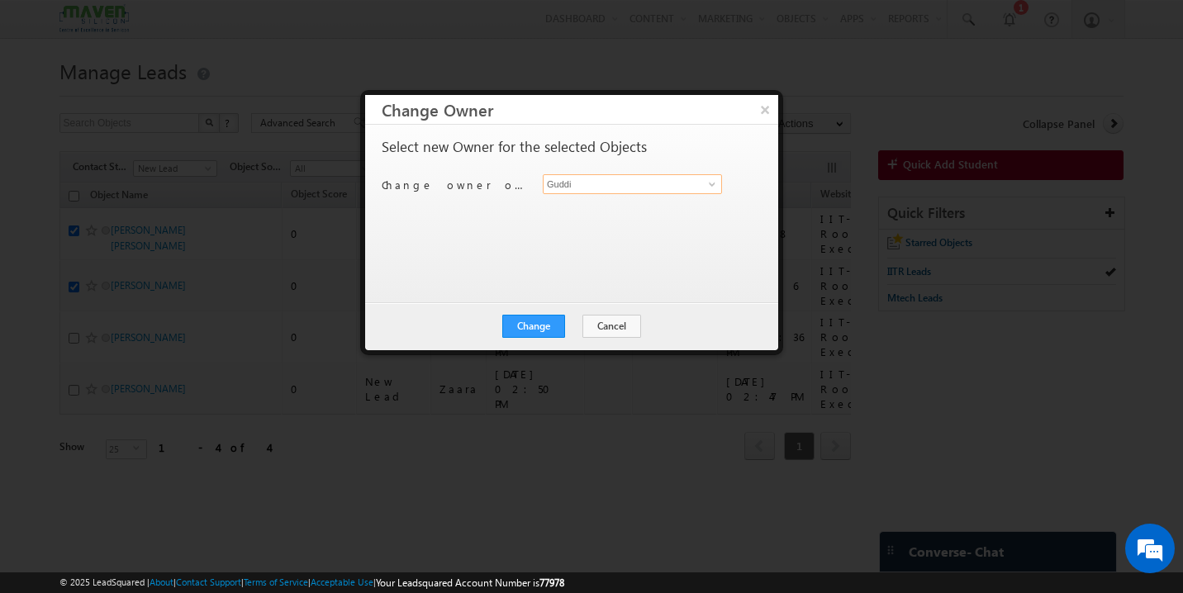
click at [609, 187] on input "Guddi" at bounding box center [632, 184] width 179 height 20
click at [553, 218] on span "[EMAIL_ADDRESS][DOMAIN_NAME]" at bounding box center [624, 217] width 149 height 12
type input "[PERSON_NAME]"
click at [560, 331] on button "Change" at bounding box center [533, 326] width 63 height 23
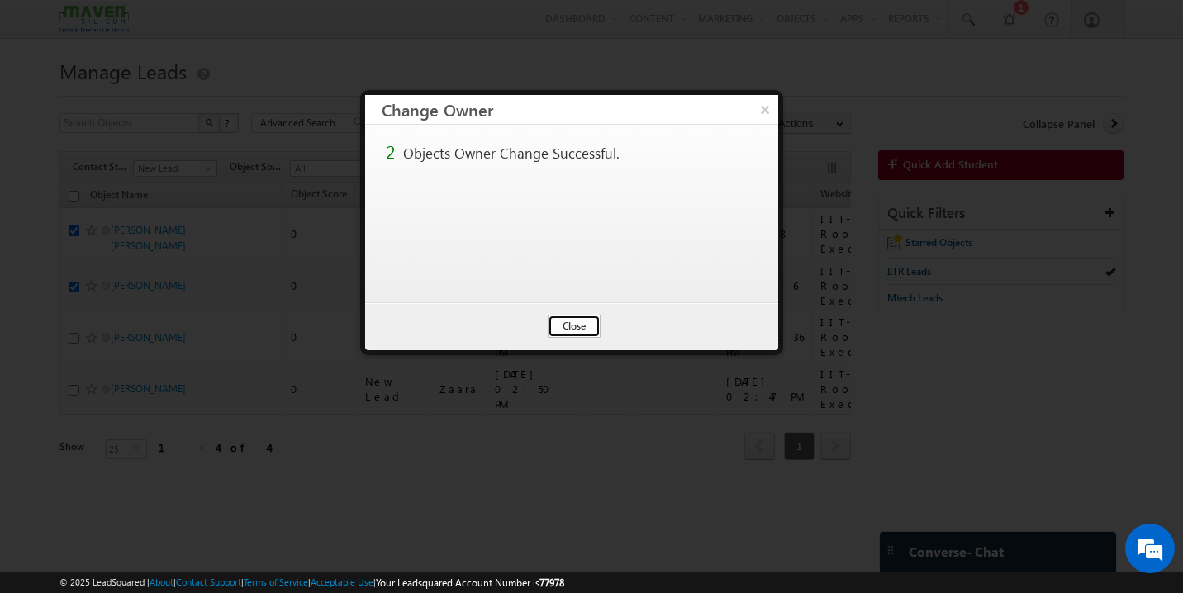
click at [571, 330] on button "Close" at bounding box center [574, 326] width 53 height 23
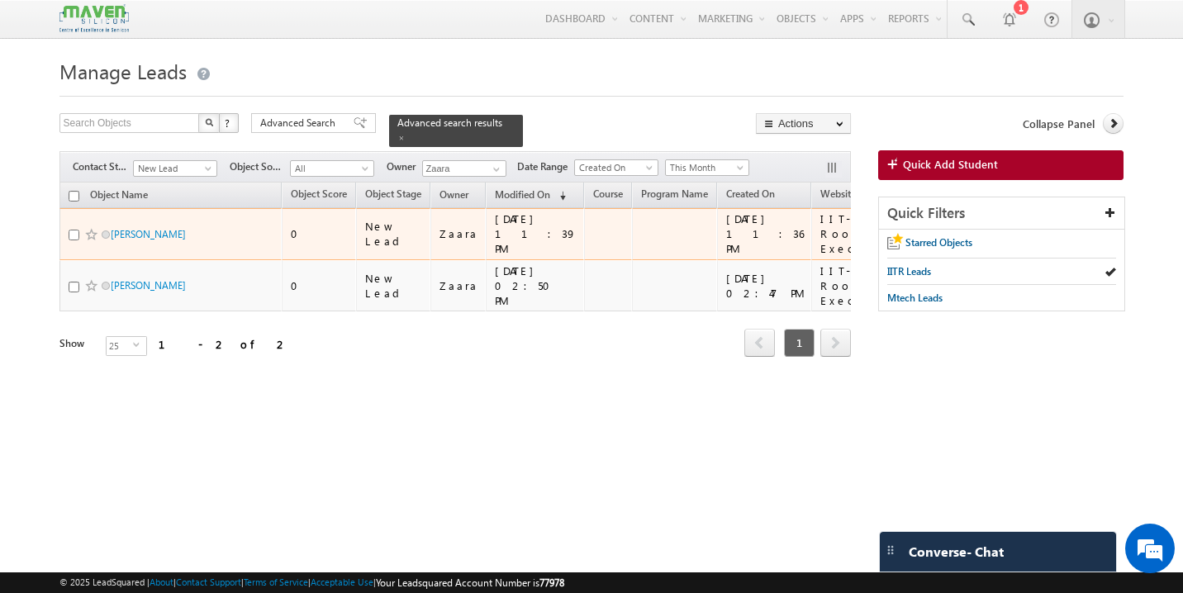
click at [75, 230] on input "checkbox" at bounding box center [74, 235] width 11 height 11
checkbox input "true"
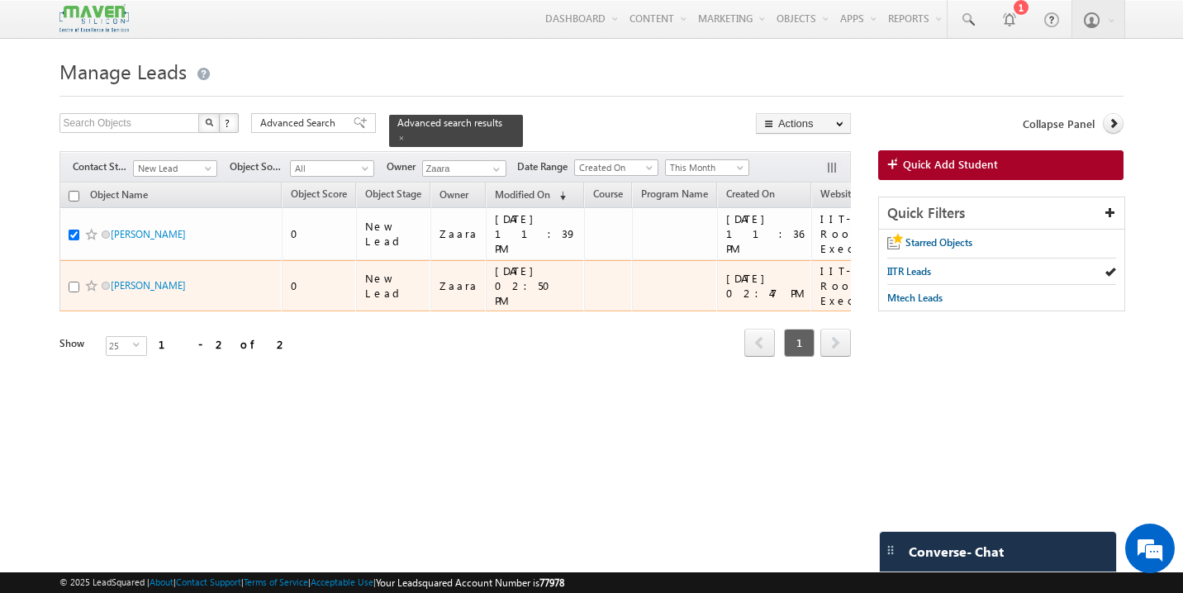
click at [73, 282] on input "checkbox" at bounding box center [74, 287] width 11 height 11
checkbox input "true"
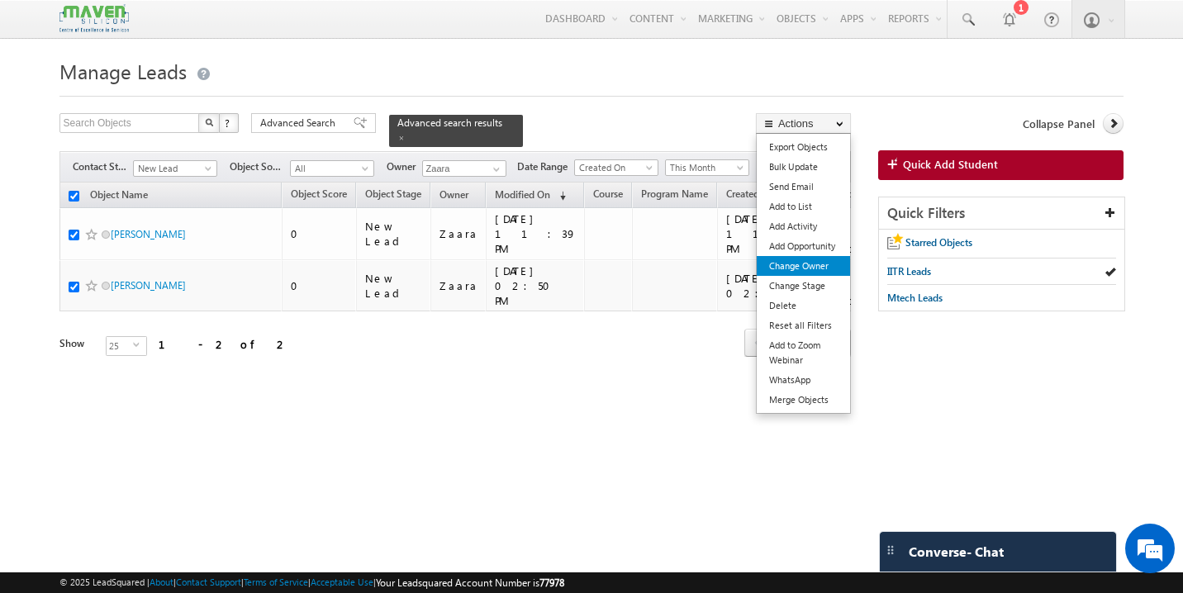
click at [808, 272] on link "Change Owner" at bounding box center [803, 266] width 93 height 20
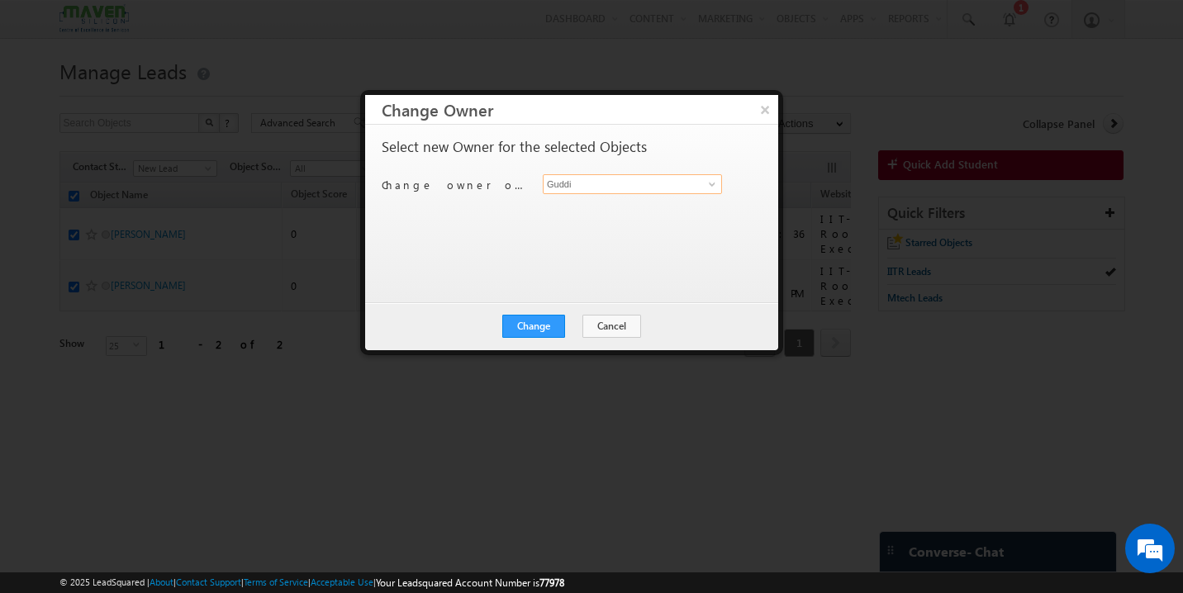
click at [597, 186] on input "Guddi" at bounding box center [632, 184] width 179 height 20
click at [587, 202] on link "[PERSON_NAME] [EMAIL_ADDRESS][DOMAIN_NAME]" at bounding box center [632, 209] width 179 height 31
type input "[PERSON_NAME]"
click at [537, 326] on button "Change" at bounding box center [533, 326] width 63 height 23
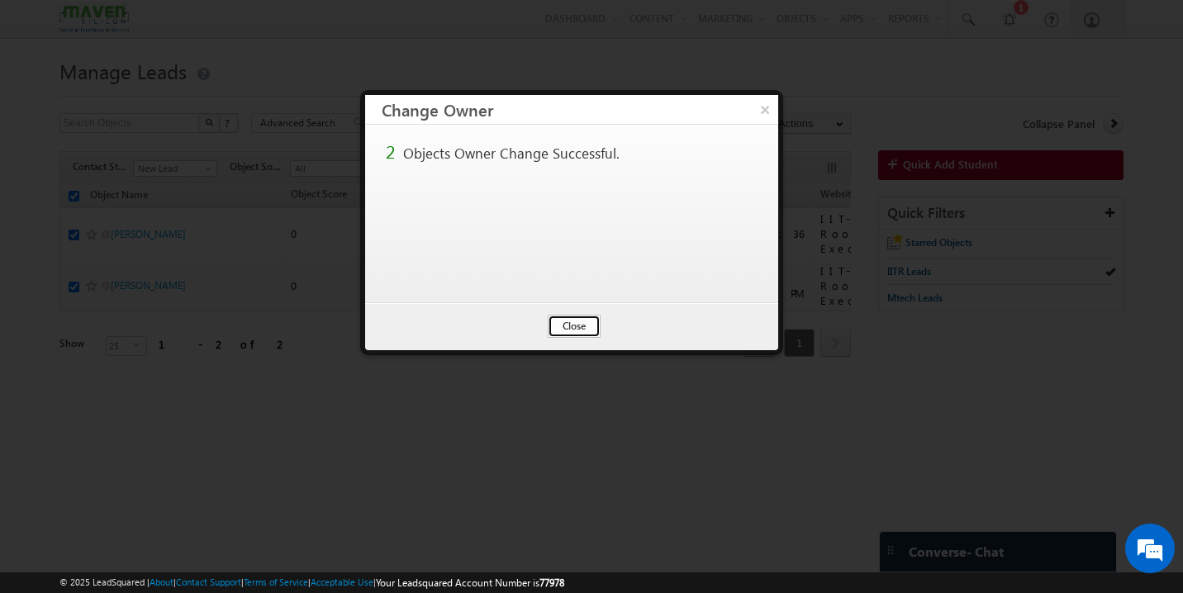
click at [588, 329] on button "Close" at bounding box center [574, 326] width 53 height 23
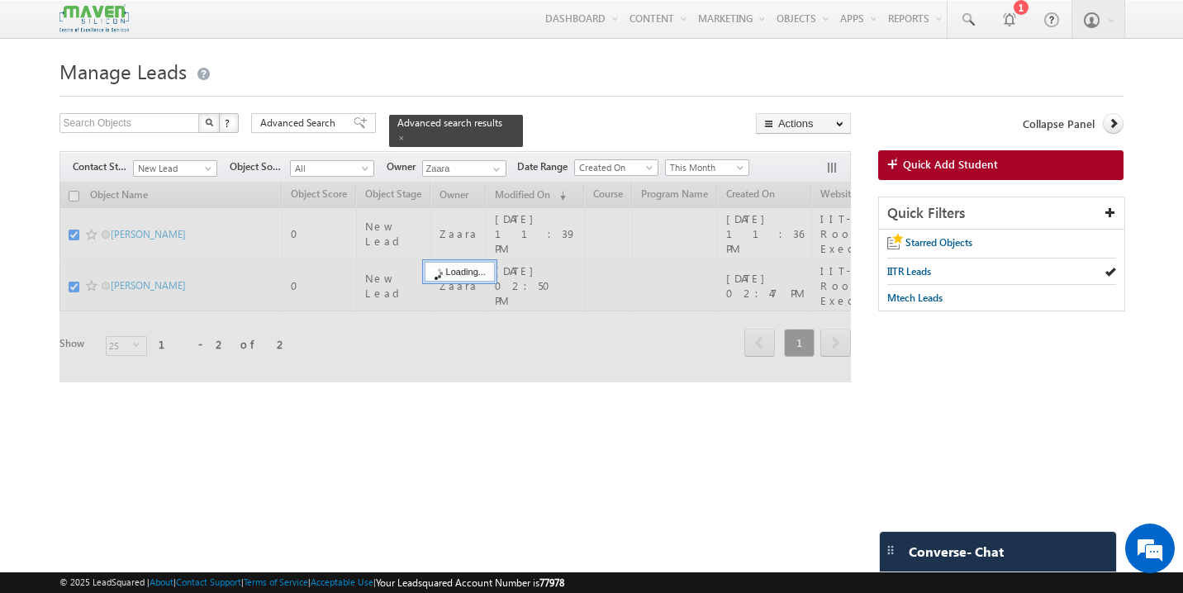
checkbox input "false"
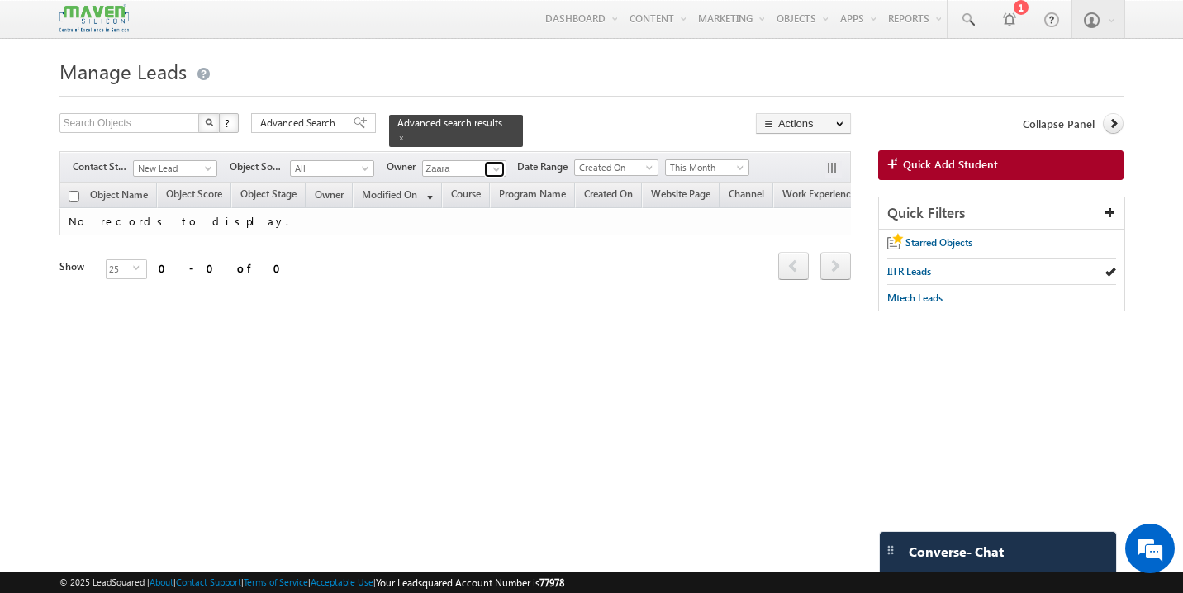
click at [498, 163] on span at bounding box center [496, 169] width 13 height 13
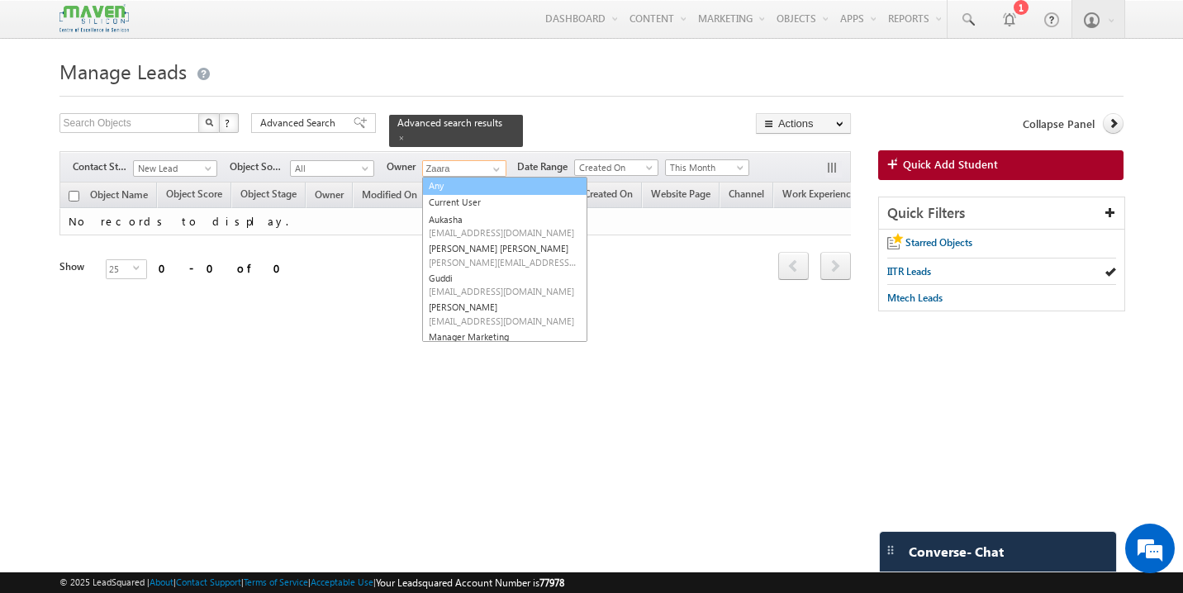
click at [461, 183] on link "Any" at bounding box center [504, 186] width 165 height 19
type input "Any"
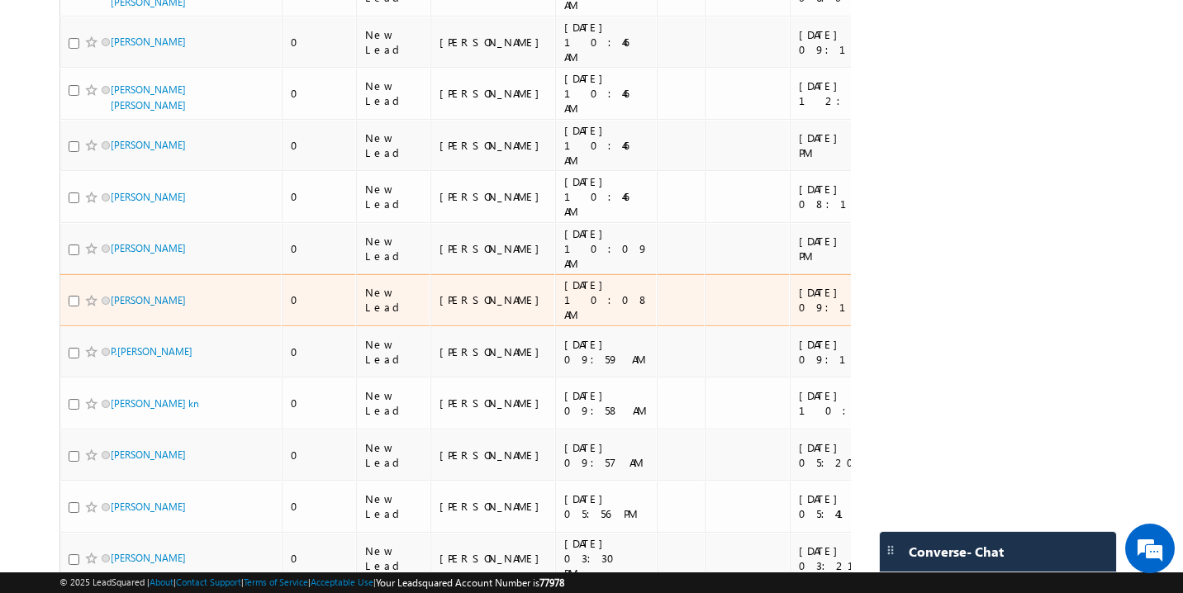
scroll to position [393, 0]
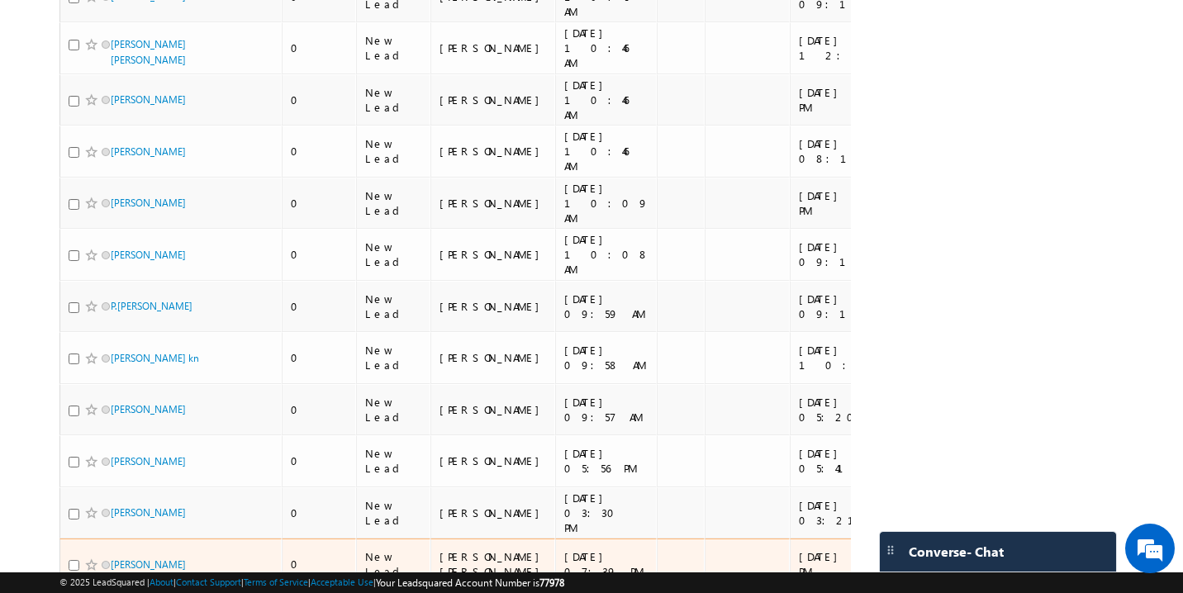
click at [71, 560] on input "checkbox" at bounding box center [74, 565] width 11 height 11
checkbox input "true"
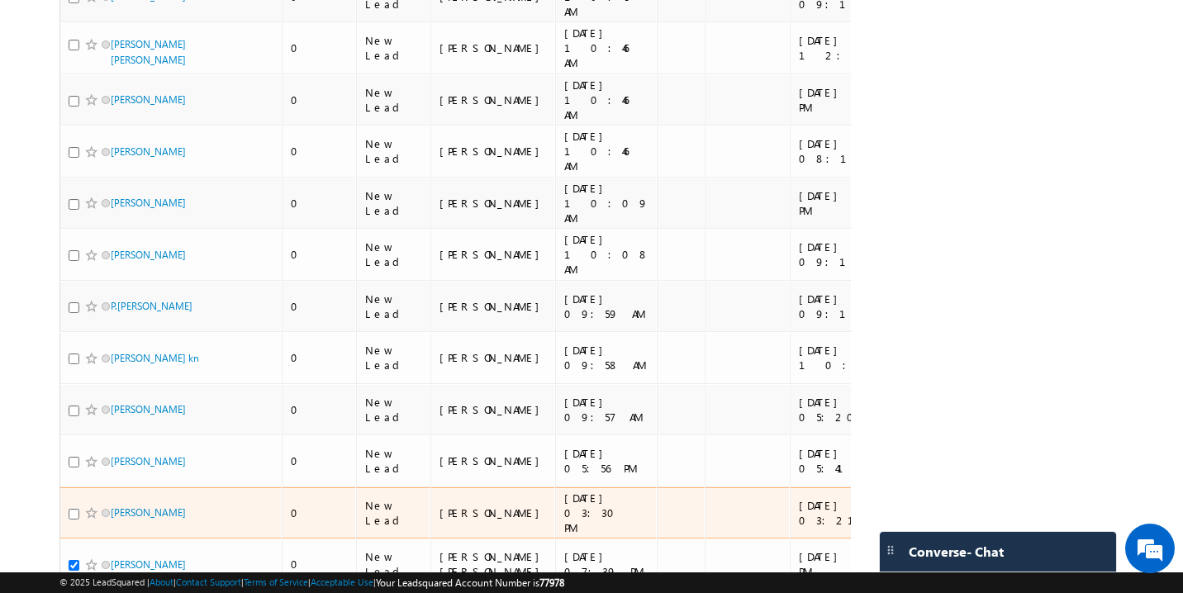
scroll to position [0, 0]
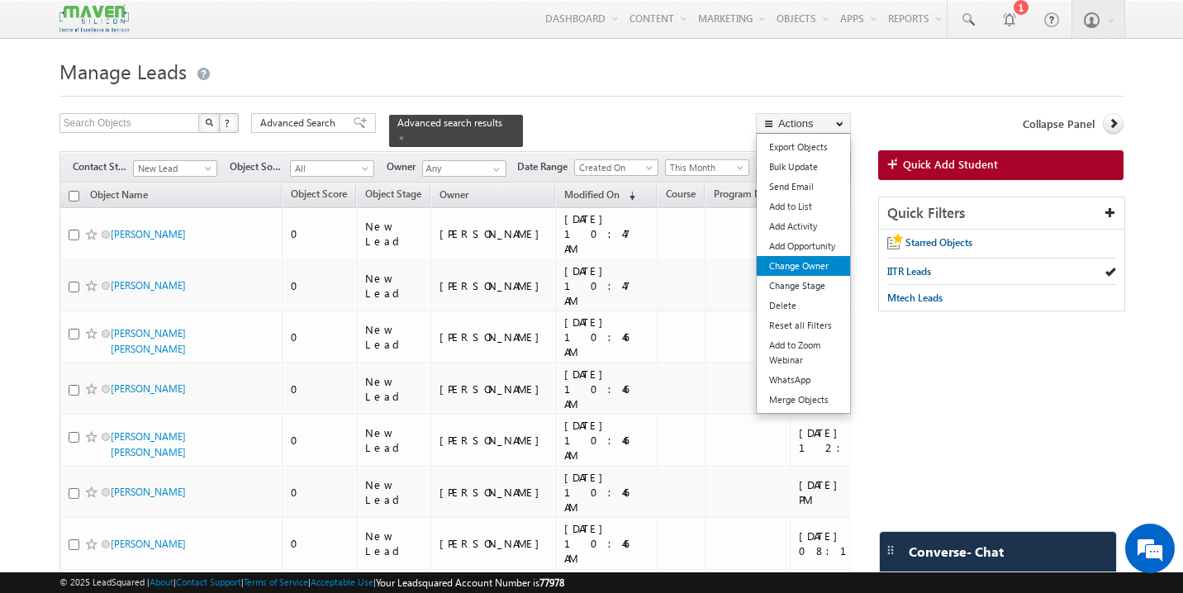
click at [815, 273] on link "Change Owner" at bounding box center [803, 266] width 93 height 20
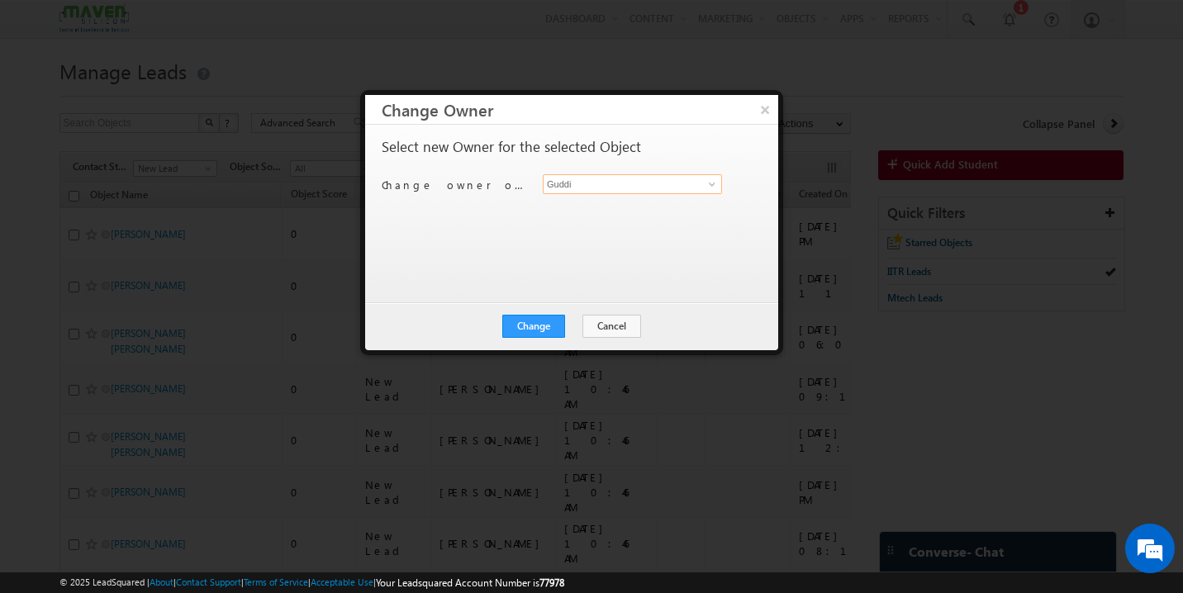
click at [590, 183] on input "Guddi" at bounding box center [632, 184] width 179 height 20
click at [596, 215] on span "[EMAIL_ADDRESS][DOMAIN_NAME]" at bounding box center [624, 217] width 149 height 12
type input "[PERSON_NAME]"
click at [540, 326] on button "Change" at bounding box center [533, 326] width 63 height 23
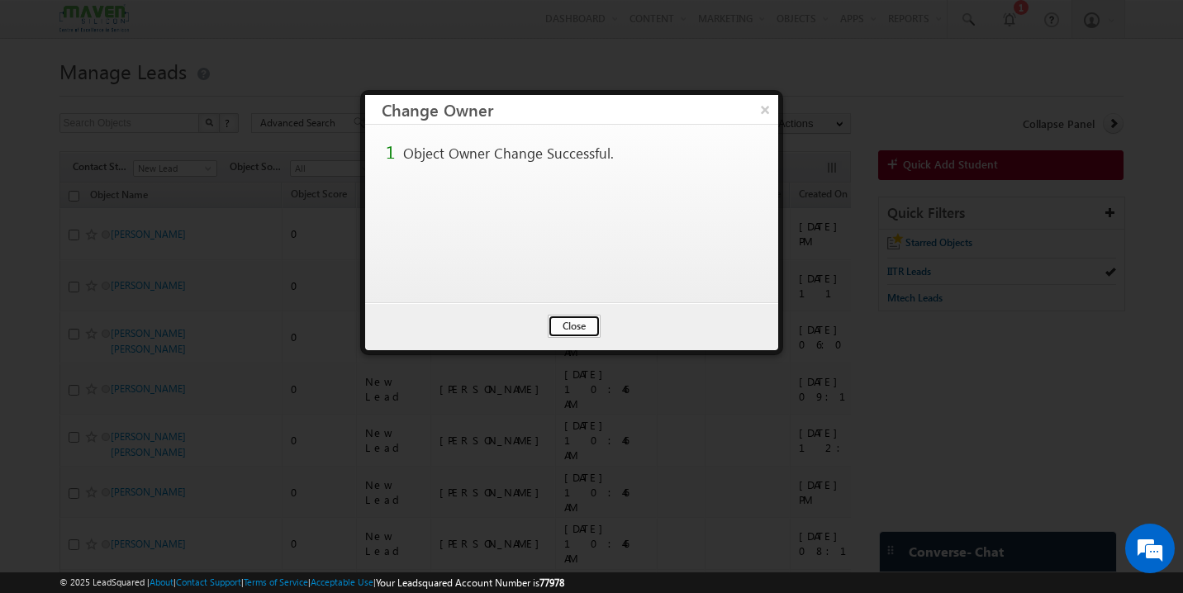
click at [565, 336] on button "Close" at bounding box center [574, 326] width 53 height 23
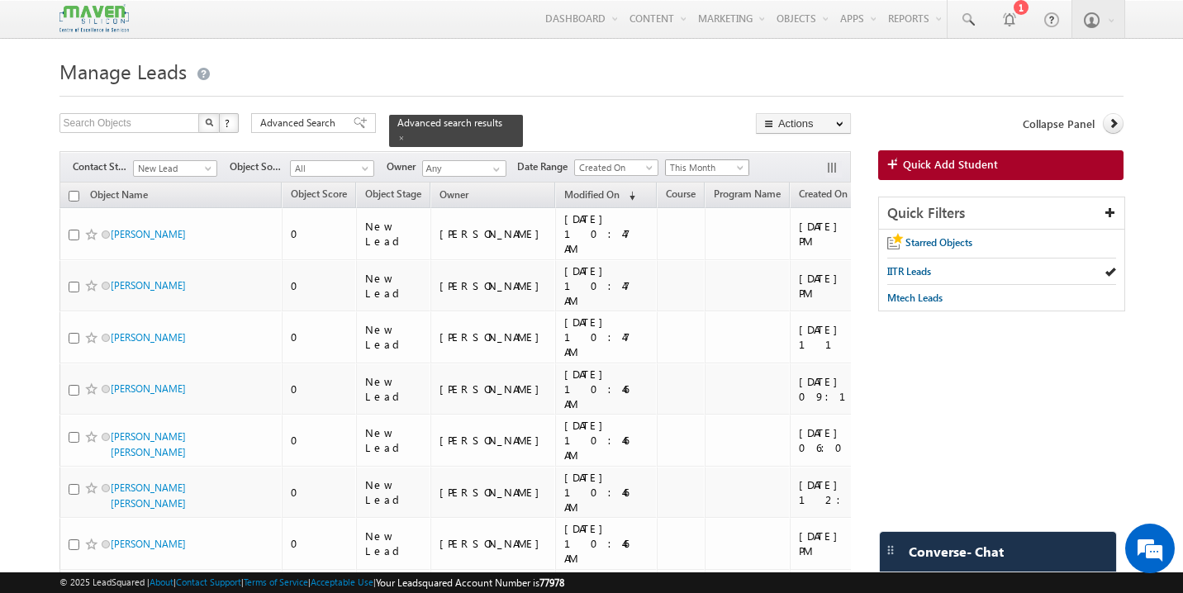
click at [732, 160] on span "This Month" at bounding box center [705, 167] width 79 height 15
click at [703, 288] on link "Last Month" at bounding box center [710, 285] width 83 height 15
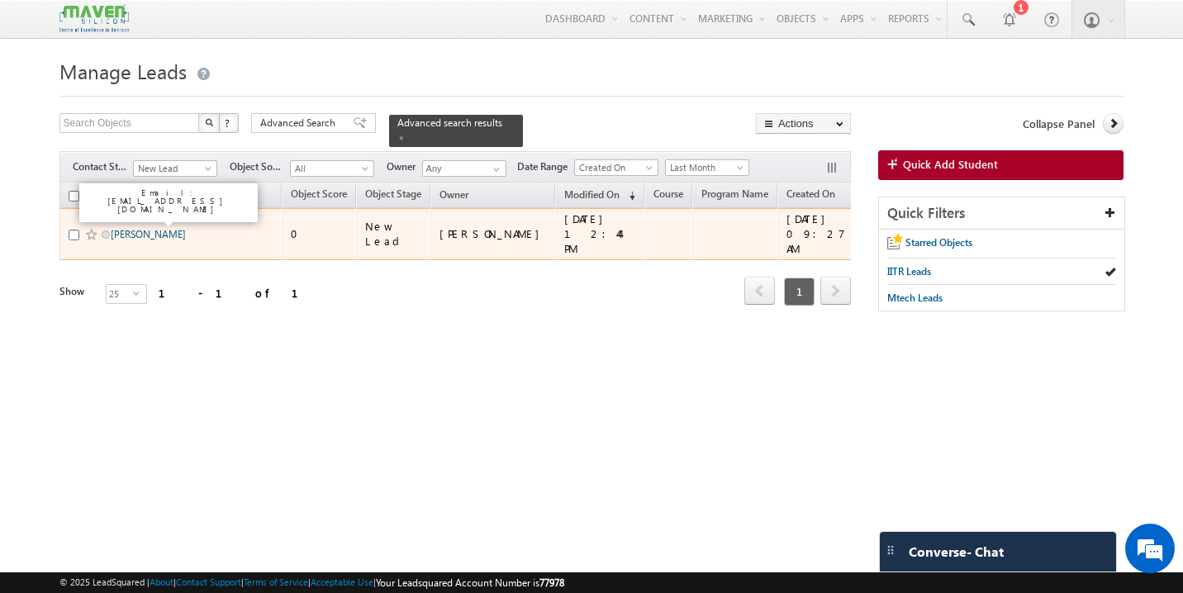
click at [182, 228] on link "[PERSON_NAME]" at bounding box center [148, 234] width 75 height 12
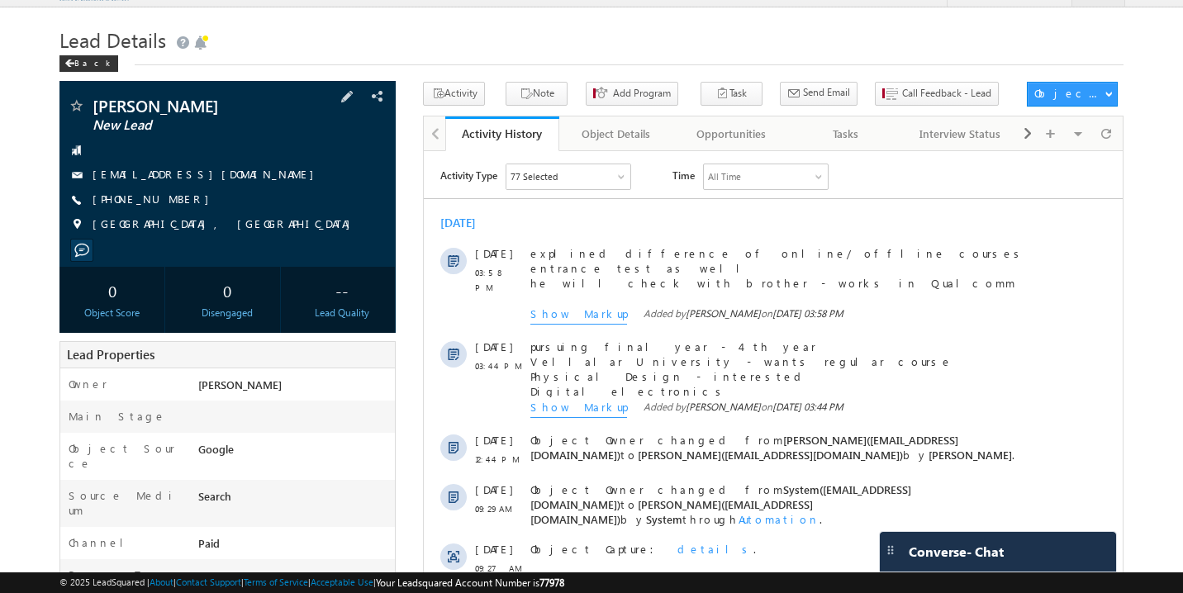
scroll to position [31, 0]
click at [237, 183] on div "[EMAIL_ADDRESS][DOMAIN_NAME]" at bounding box center [228, 175] width 321 height 17
drag, startPoint x: 236, startPoint y: 181, endPoint x: 221, endPoint y: 181, distance: 14.9
click at [221, 181] on div "dhanushadhi05@gmail.com" at bounding box center [228, 175] width 321 height 17
copy div "dhanushadhi05@gmail.com"
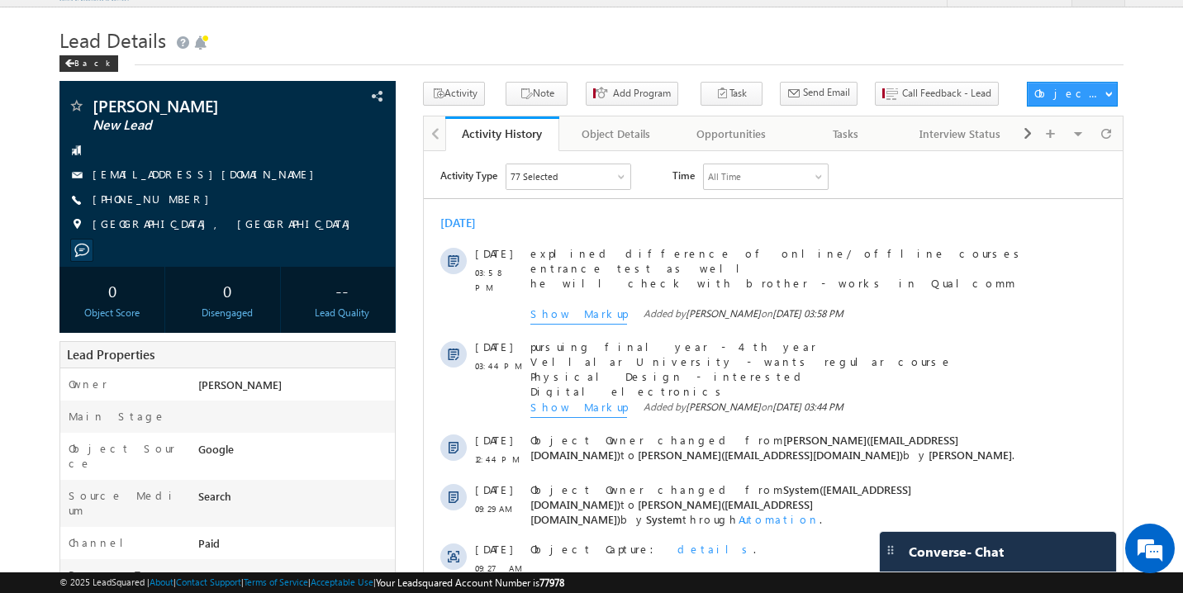
scroll to position [0, 0]
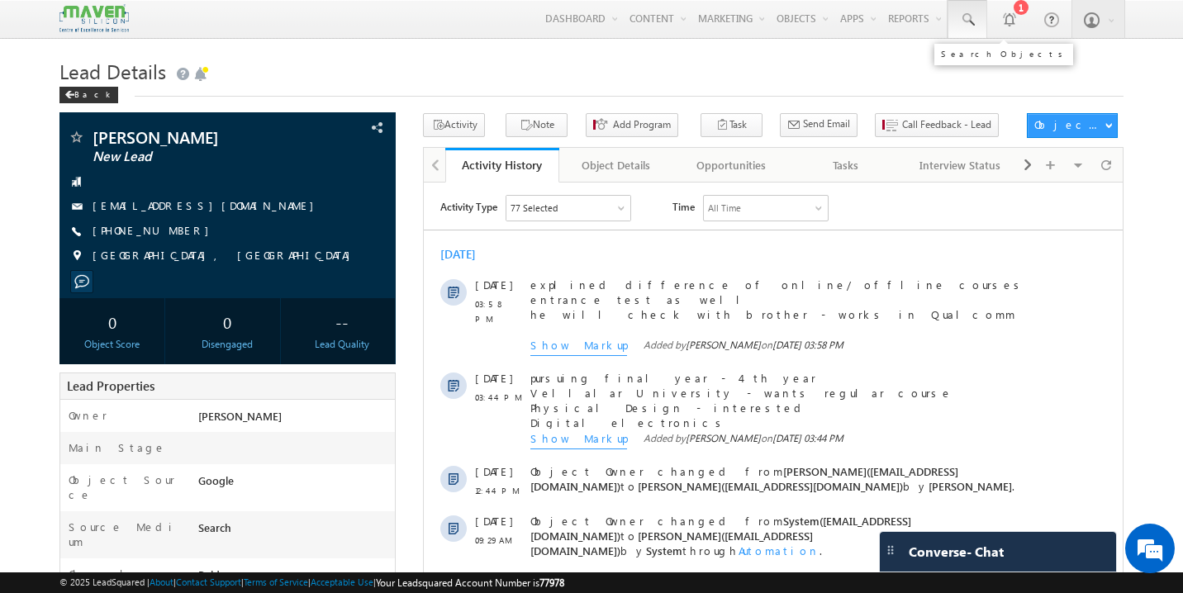
click at [969, 27] on span at bounding box center [967, 20] width 17 height 17
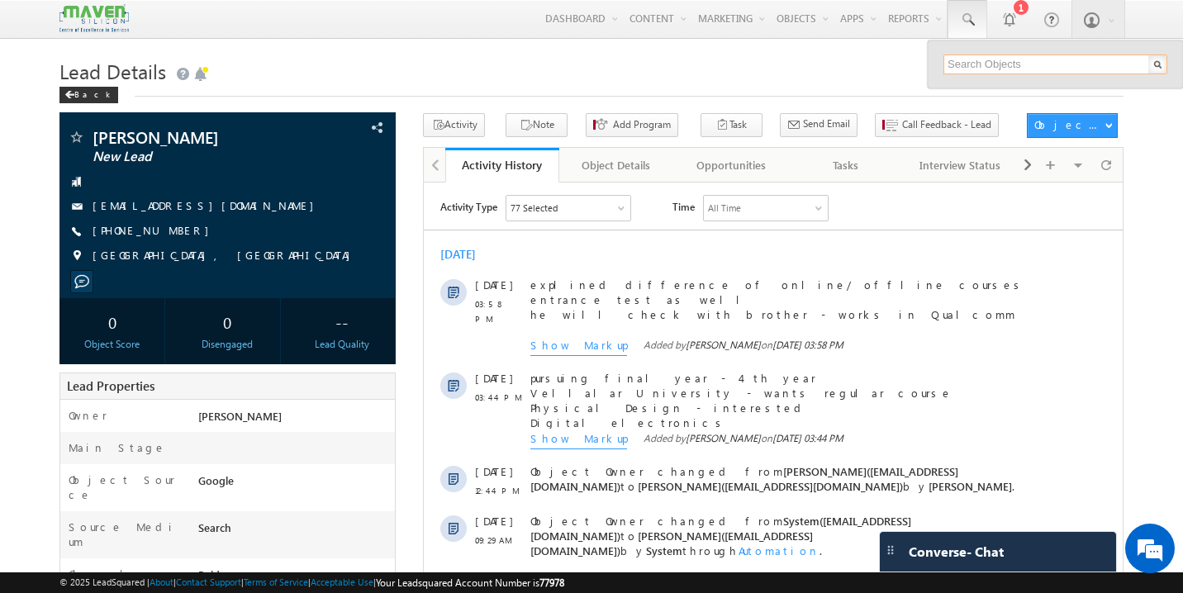
paste input "abhishekravinr16@gmail.com"
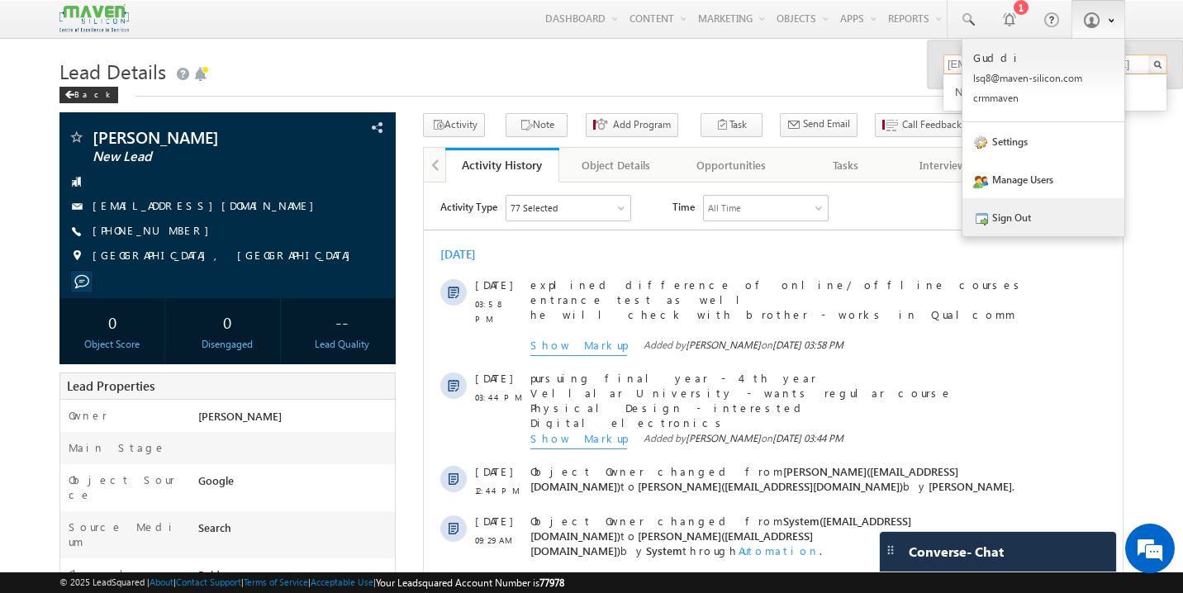
type input "abhishekravinr16@gmail.com"
click at [1033, 218] on link "Sign Out" at bounding box center [1044, 217] width 162 height 38
